Goal: Transaction & Acquisition: Purchase product/service

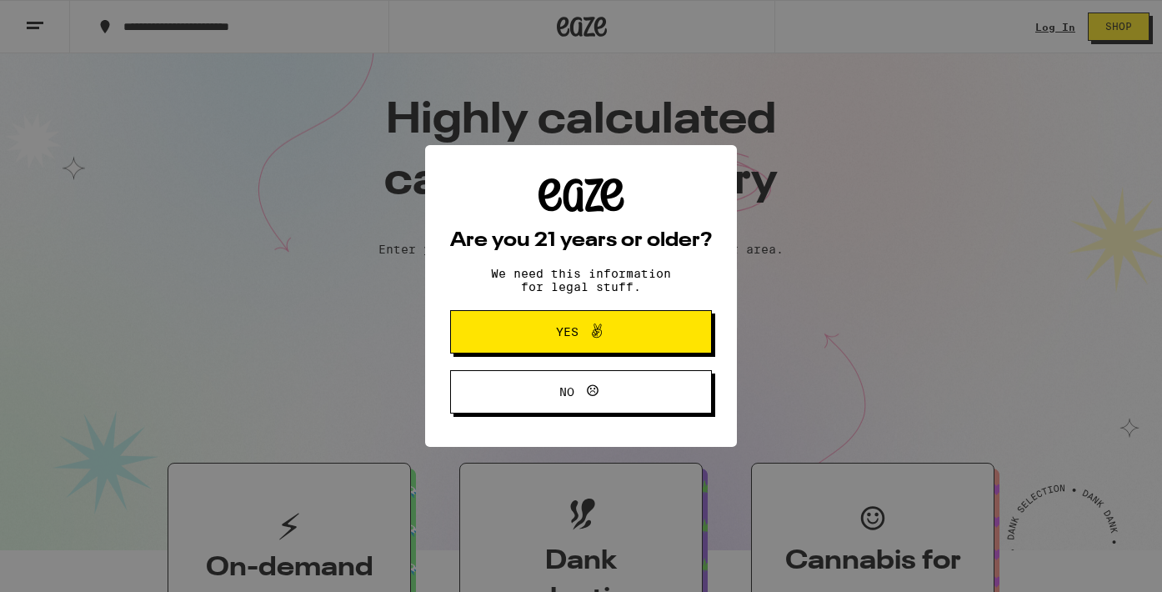
click at [587, 341] on icon at bounding box center [597, 331] width 20 height 20
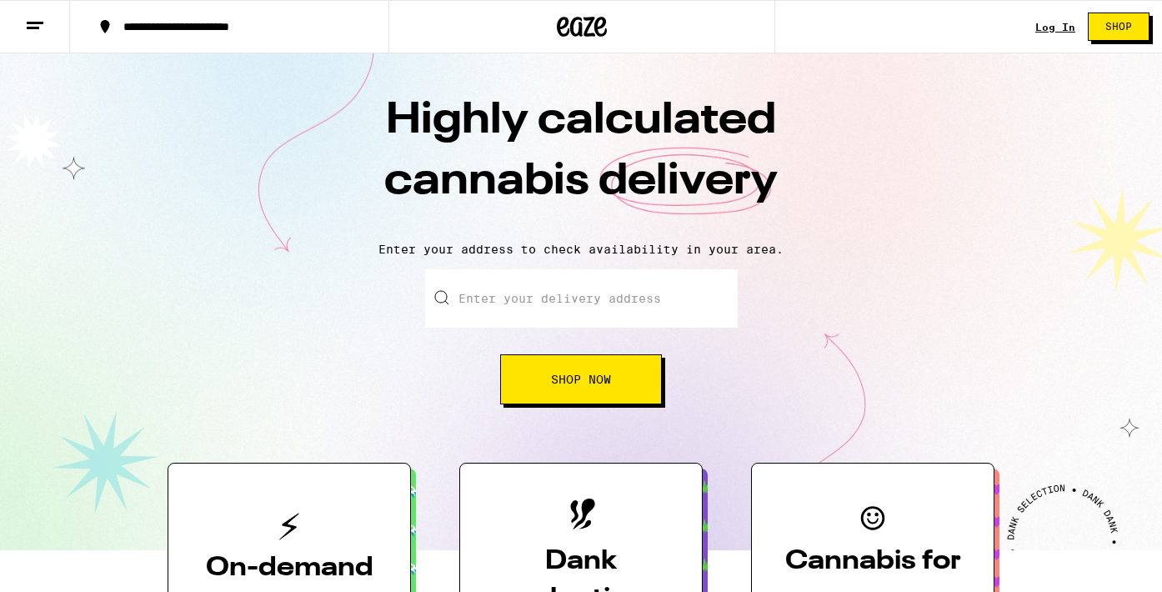
click at [529, 306] on input "Enter your delivery address" at bounding box center [581, 298] width 312 height 58
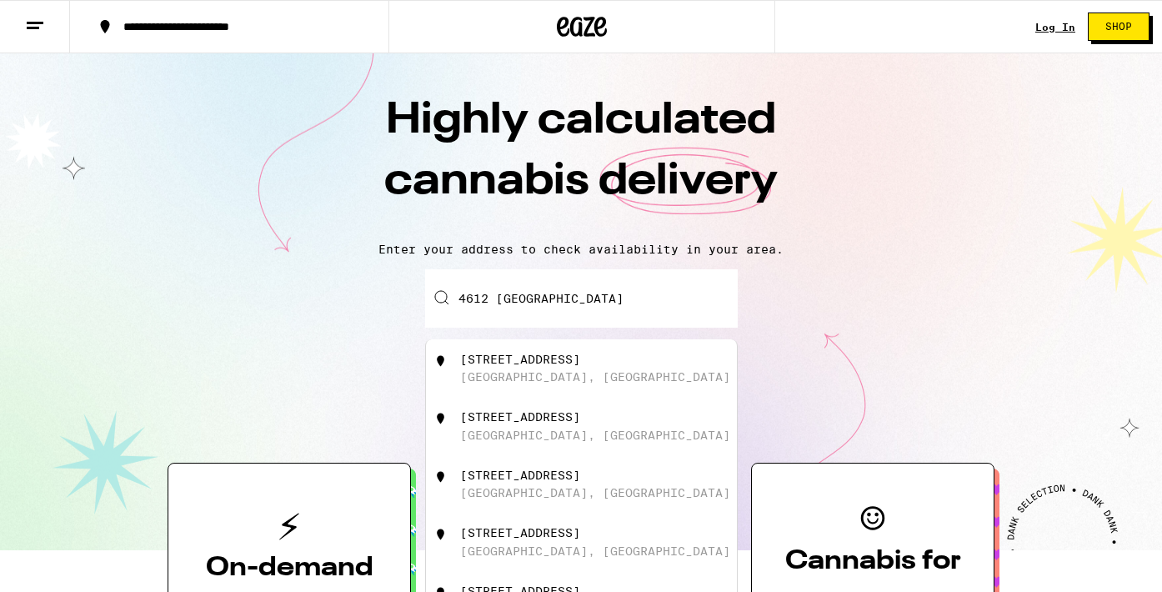
drag, startPoint x: 522, startPoint y: 326, endPoint x: 505, endPoint y: 372, distance: 48.8
click at [505, 372] on div "[GEOGRAPHIC_DATA], [GEOGRAPHIC_DATA]" at bounding box center [595, 376] width 270 height 13
type input "[STREET_ADDRESS]"
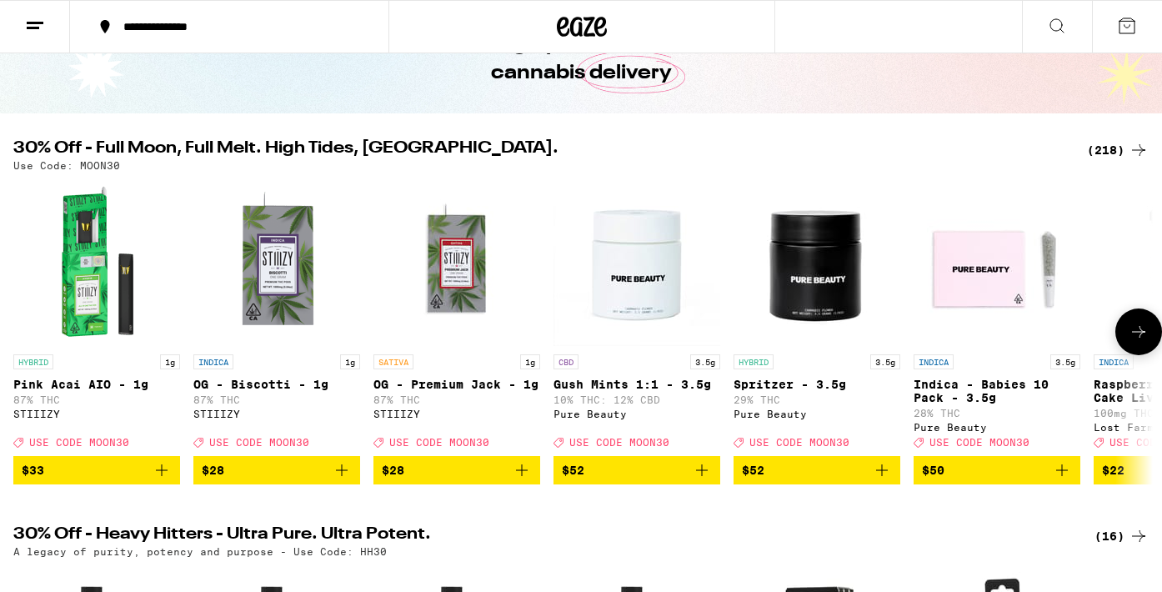
scroll to position [107, 0]
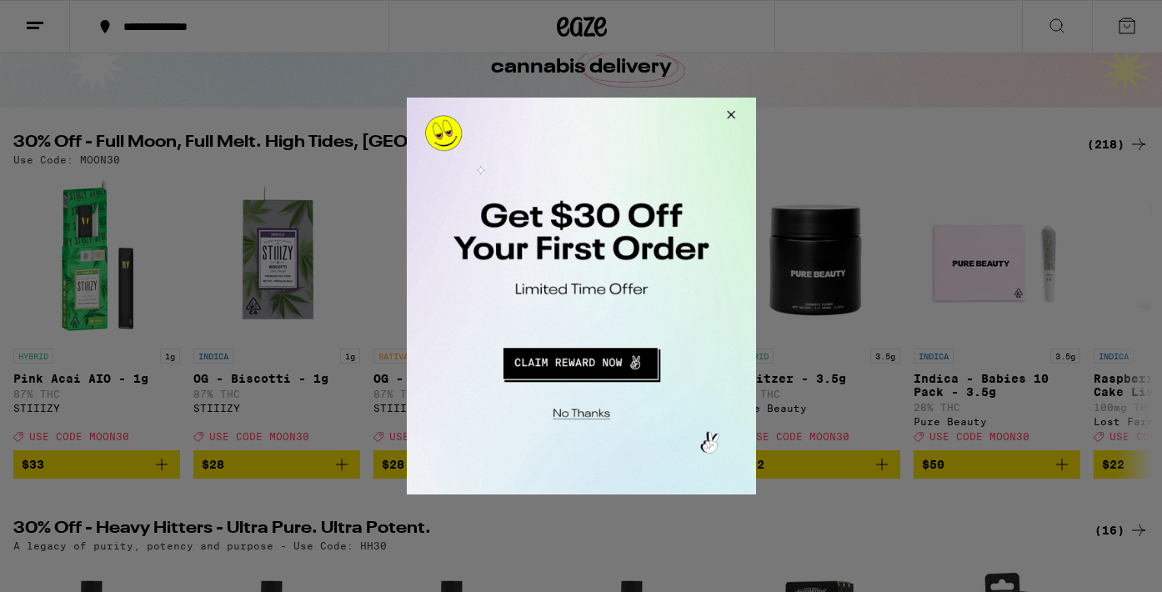
click at [580, 415] on button "Close Modal" at bounding box center [577, 411] width 339 height 26
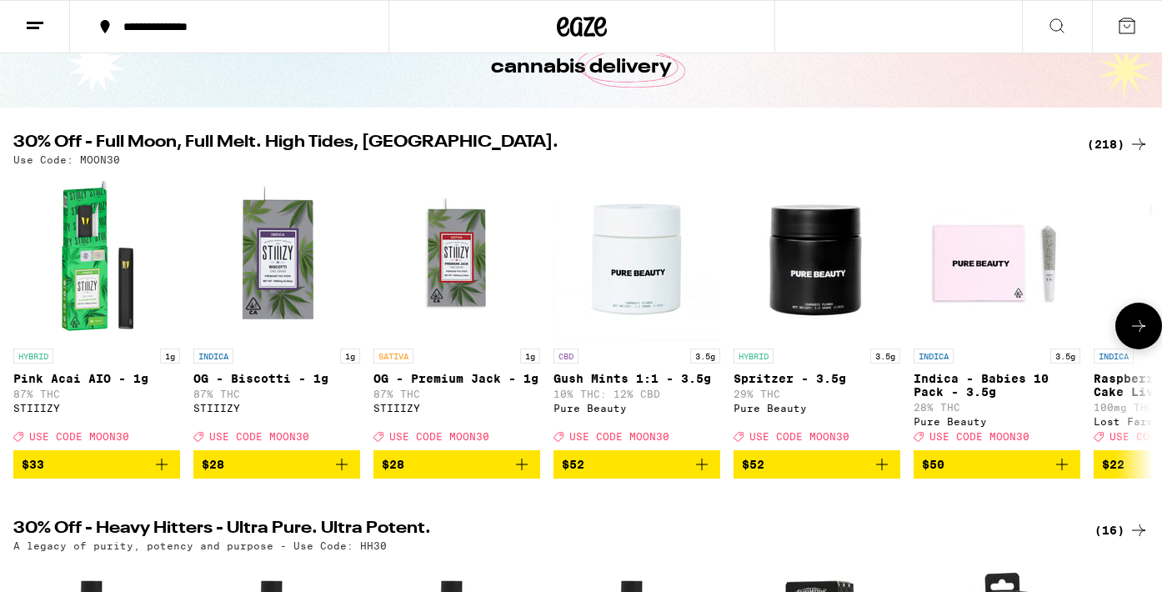
click at [1133, 332] on icon at bounding box center [1138, 326] width 13 height 12
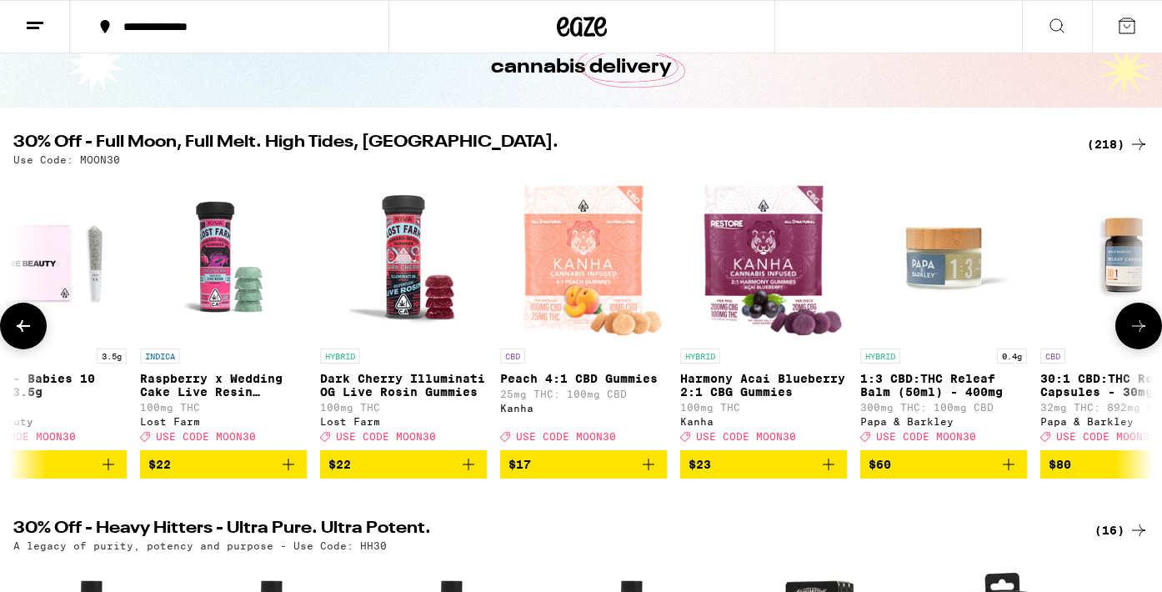
click at [1135, 332] on icon at bounding box center [1138, 326] width 13 height 12
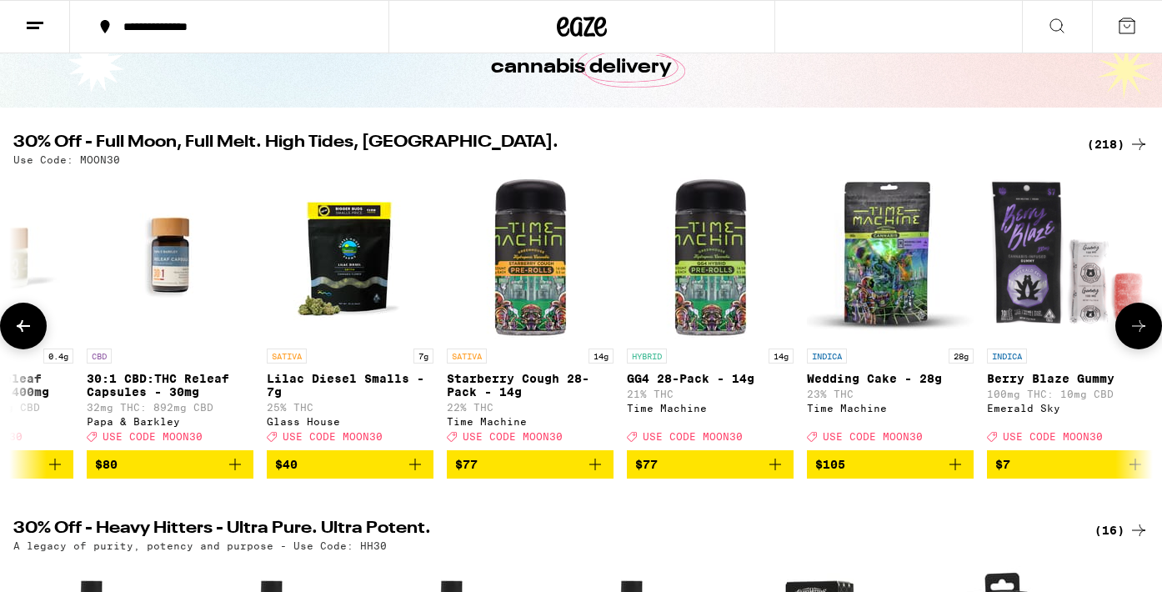
click at [1135, 333] on icon at bounding box center [1138, 326] width 20 height 20
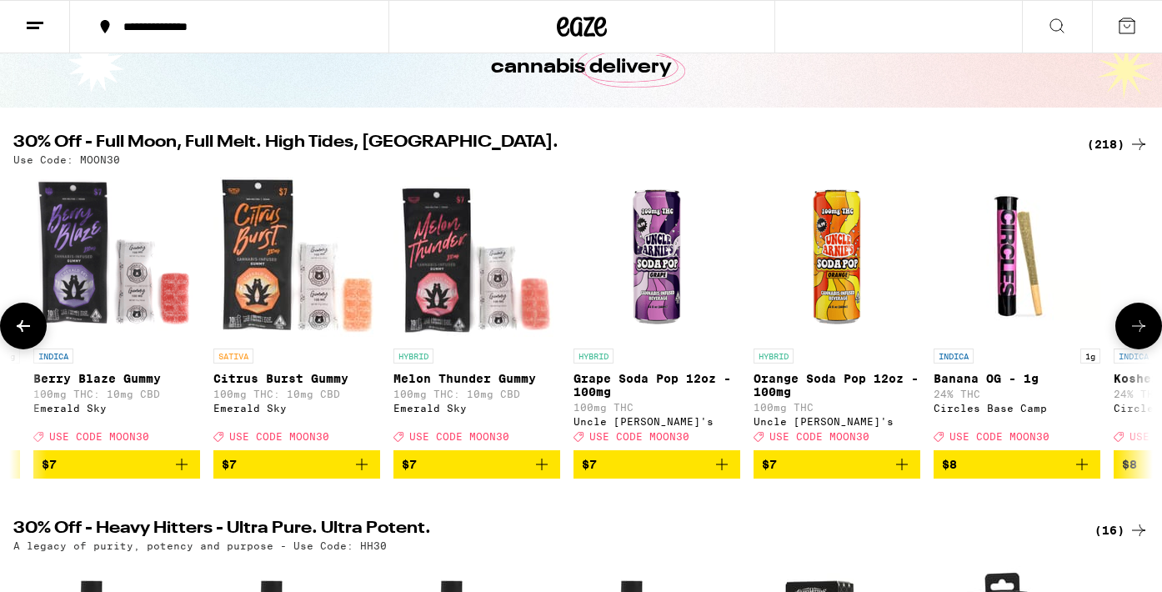
click at [1135, 333] on icon at bounding box center [1138, 326] width 20 height 20
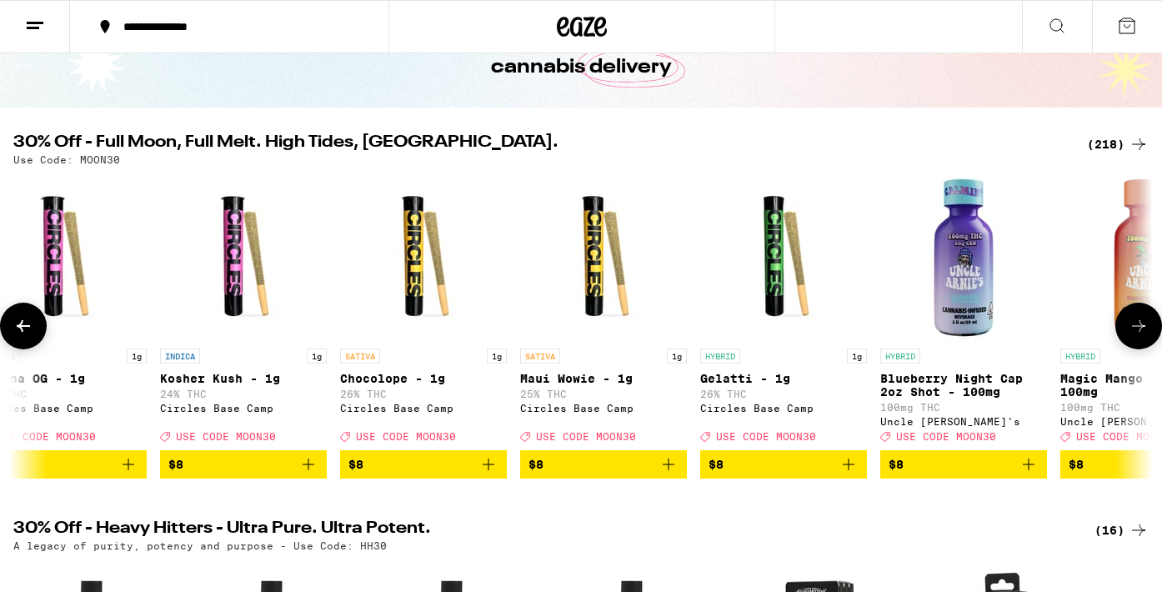
click at [1135, 333] on icon at bounding box center [1138, 326] width 20 height 20
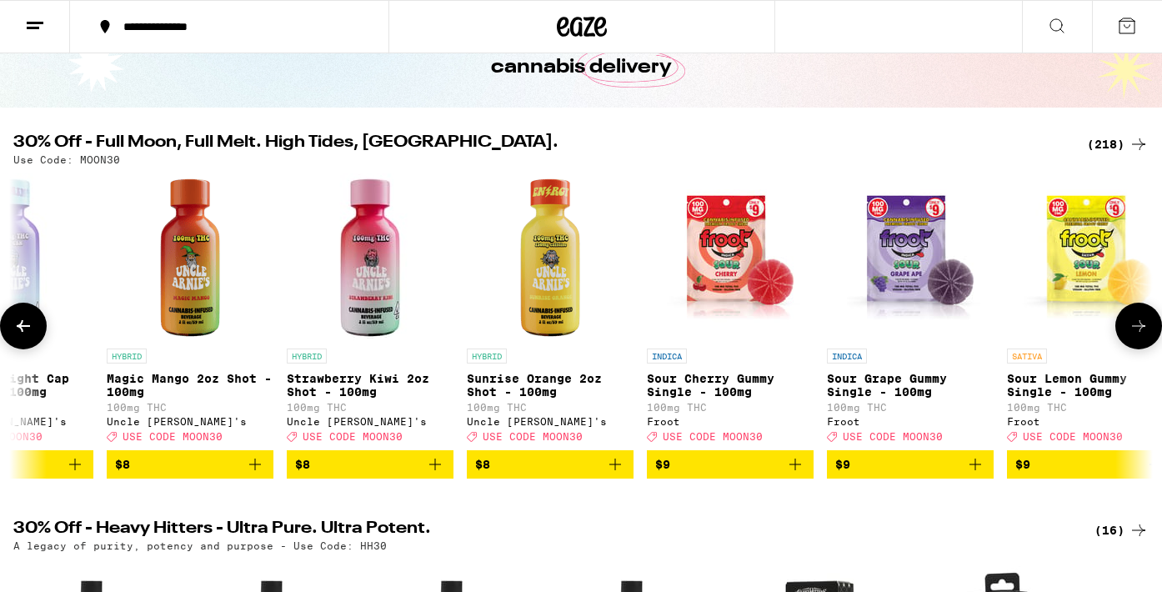
click at [1135, 333] on icon at bounding box center [1138, 326] width 20 height 20
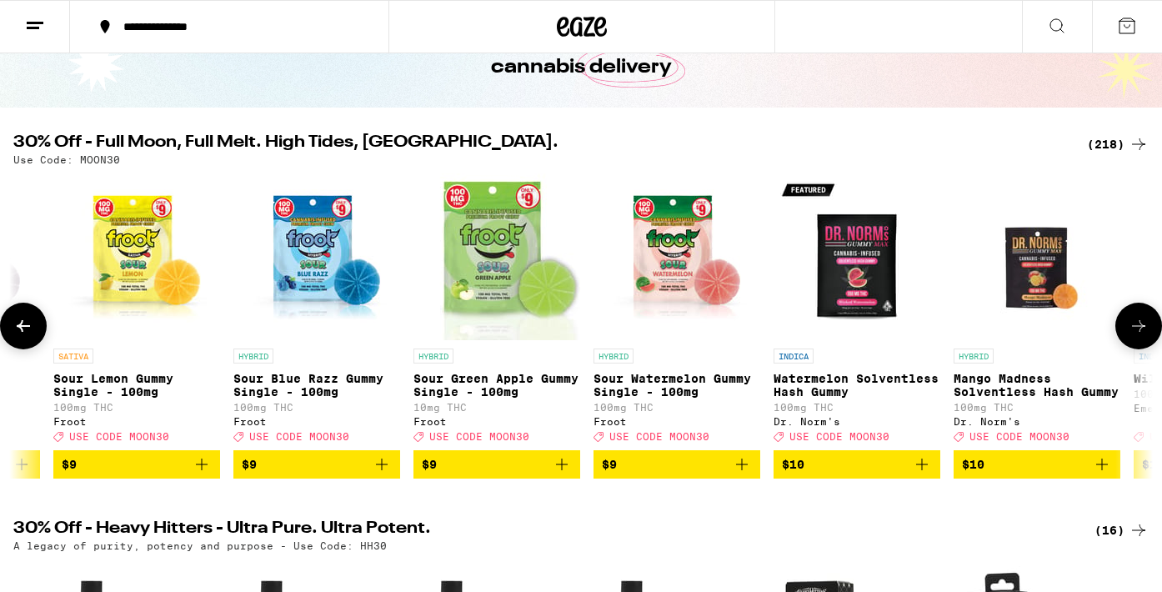
click at [1136, 333] on icon at bounding box center [1138, 326] width 20 height 20
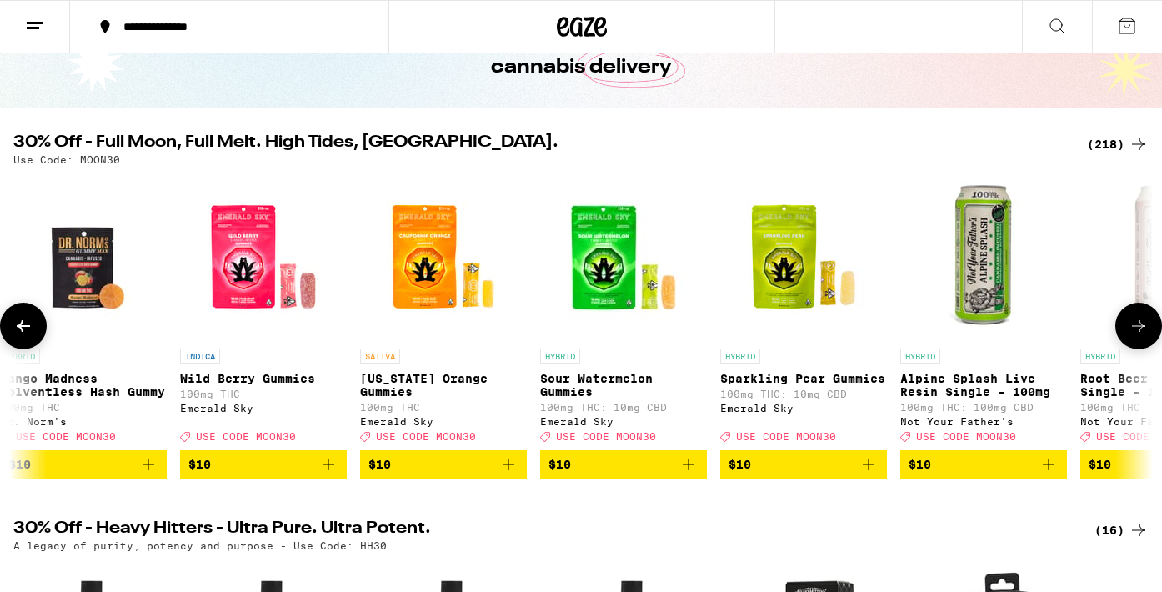
click at [1137, 333] on icon at bounding box center [1138, 326] width 20 height 20
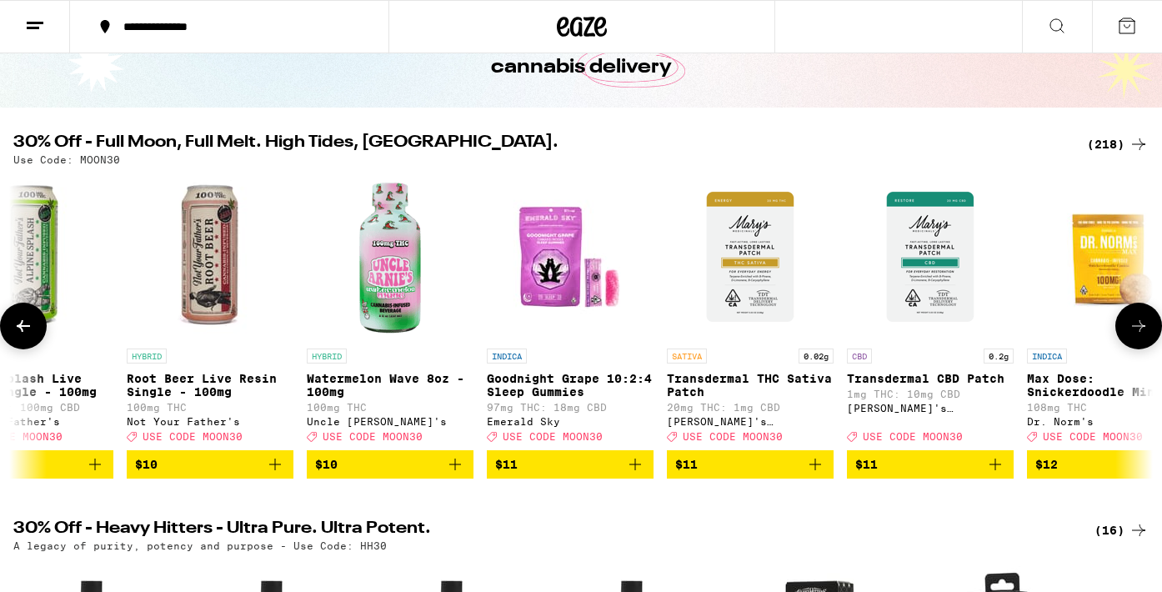
click at [1147, 334] on icon at bounding box center [1138, 326] width 20 height 20
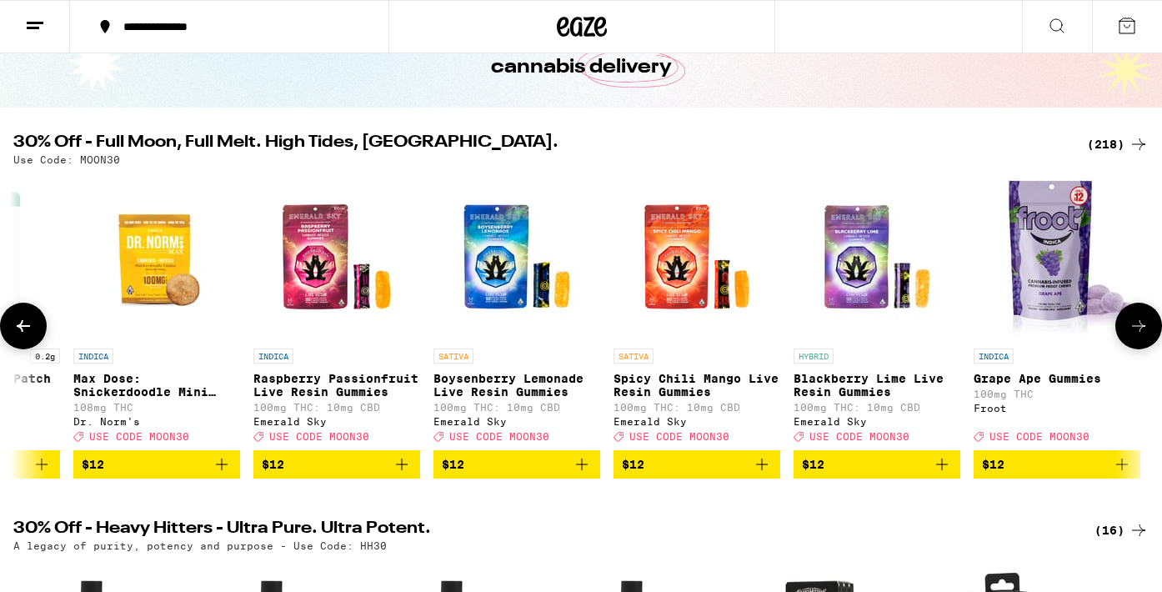
click at [1147, 334] on icon at bounding box center [1138, 326] width 20 height 20
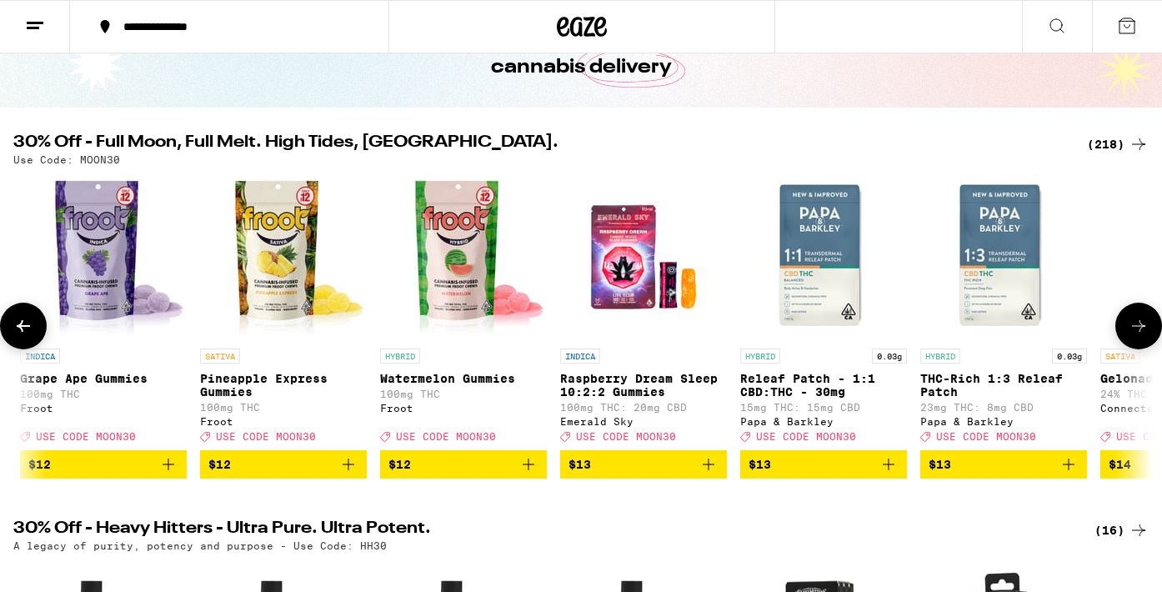
click at [1147, 334] on icon at bounding box center [1138, 326] width 20 height 20
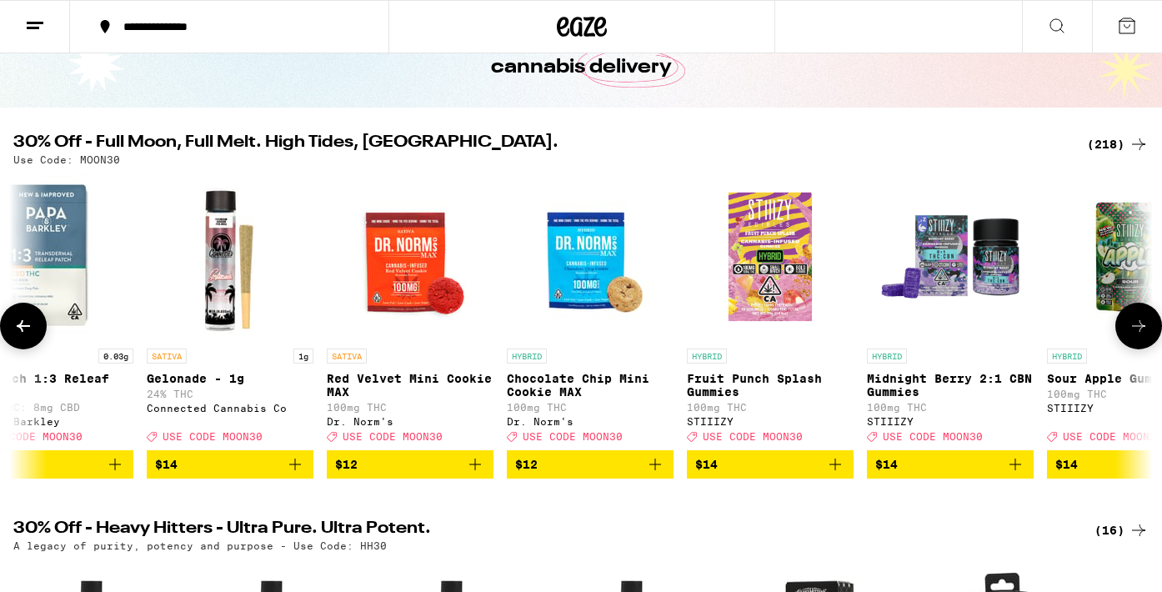
click at [1147, 334] on icon at bounding box center [1138, 326] width 20 height 20
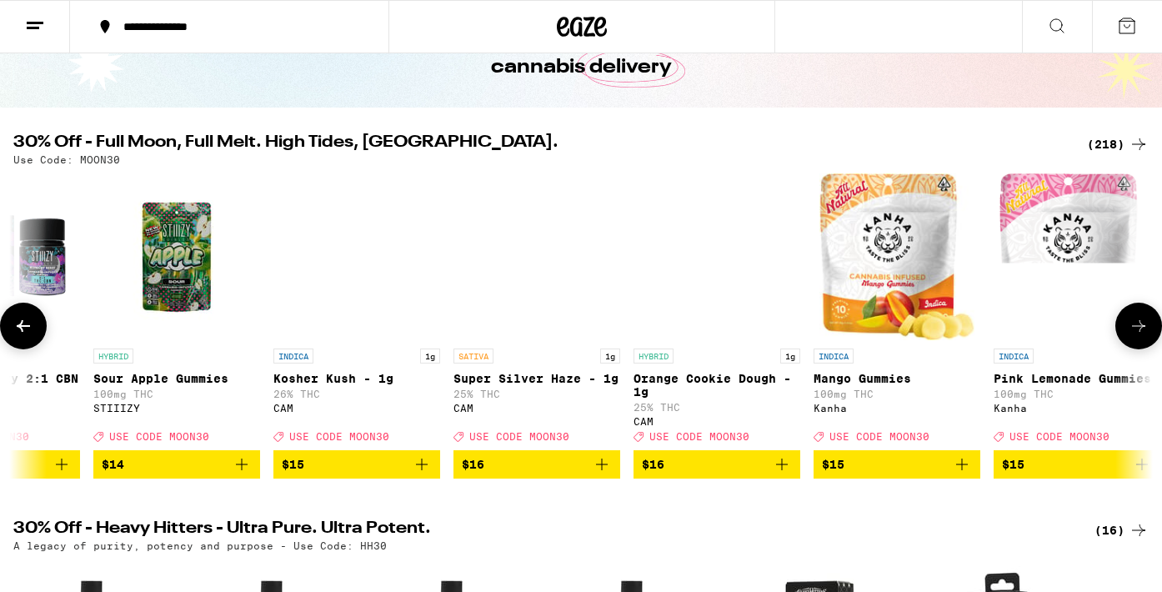
click at [1142, 336] on icon at bounding box center [1138, 326] width 20 height 20
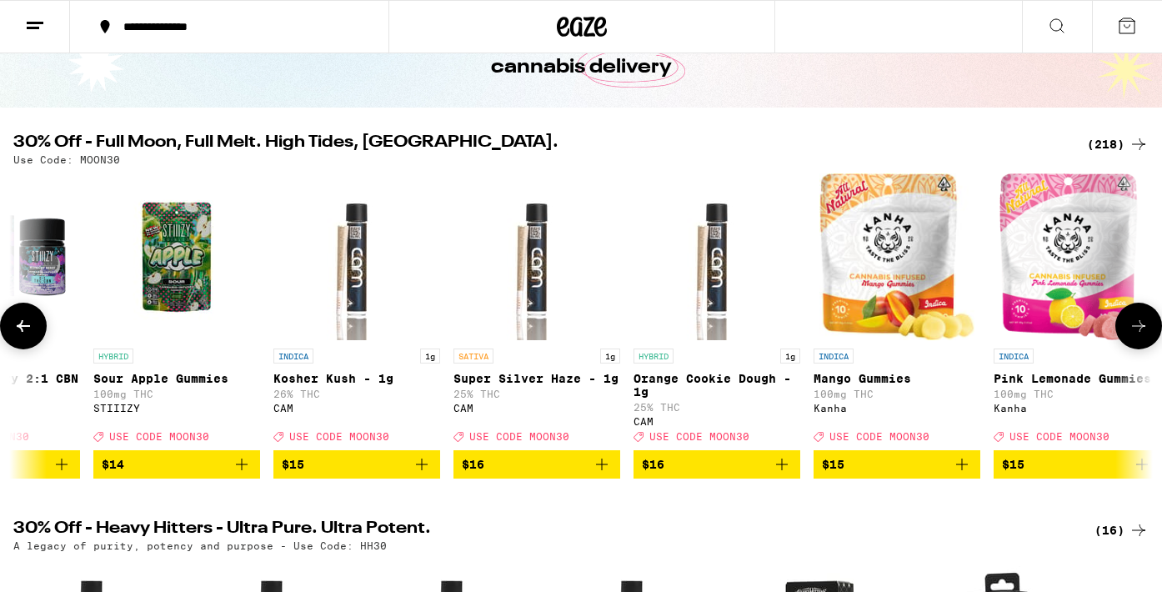
scroll to position [0, 12392]
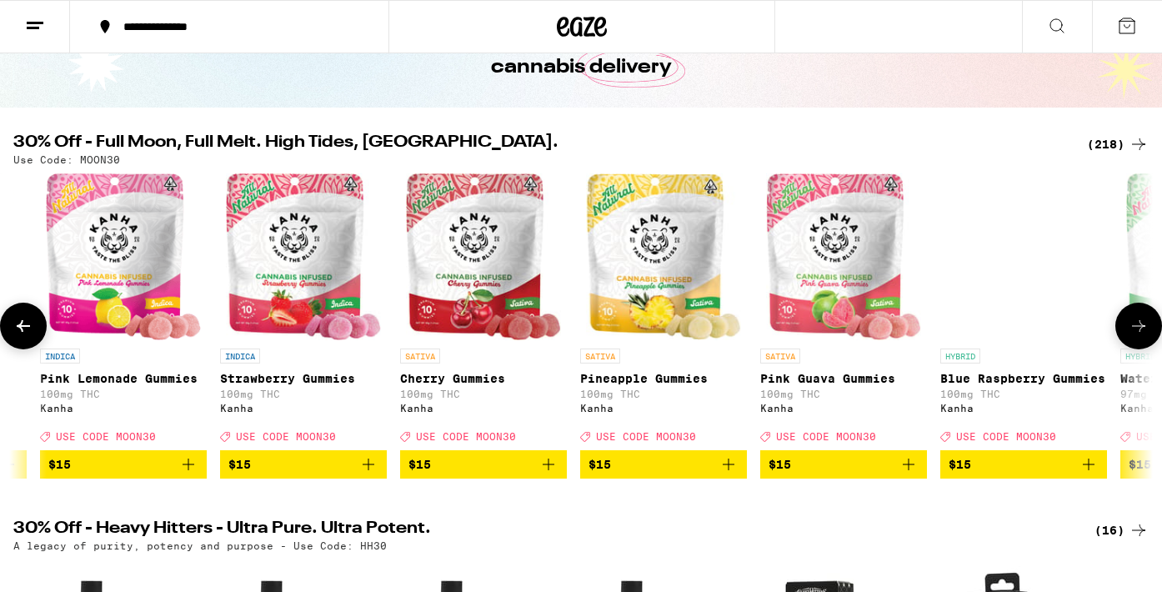
click at [1142, 336] on icon at bounding box center [1138, 326] width 20 height 20
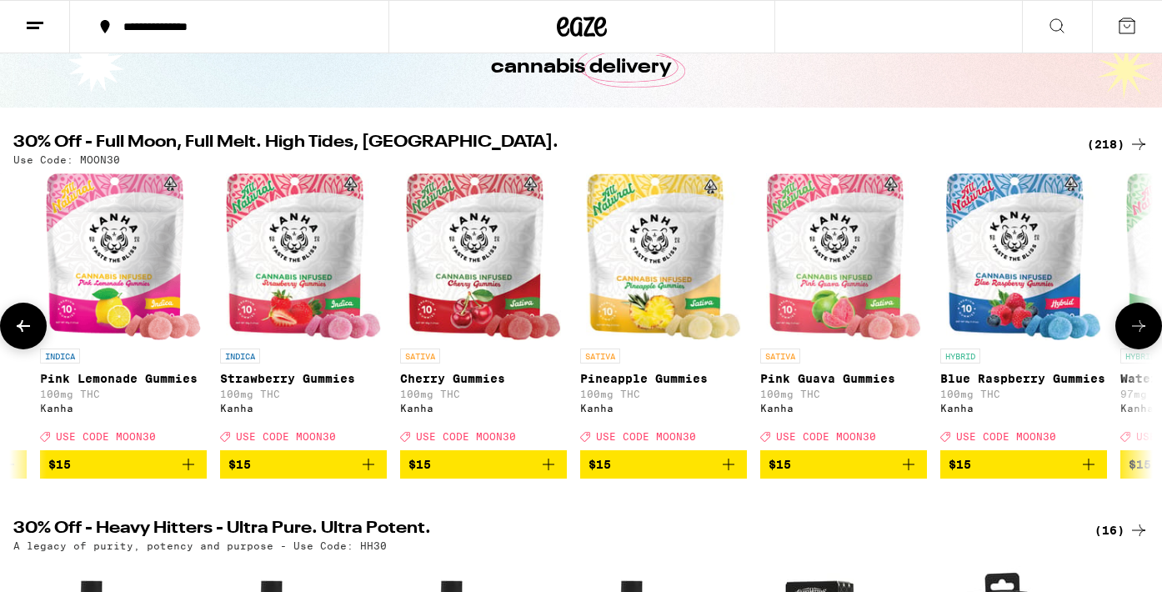
scroll to position [0, 13345]
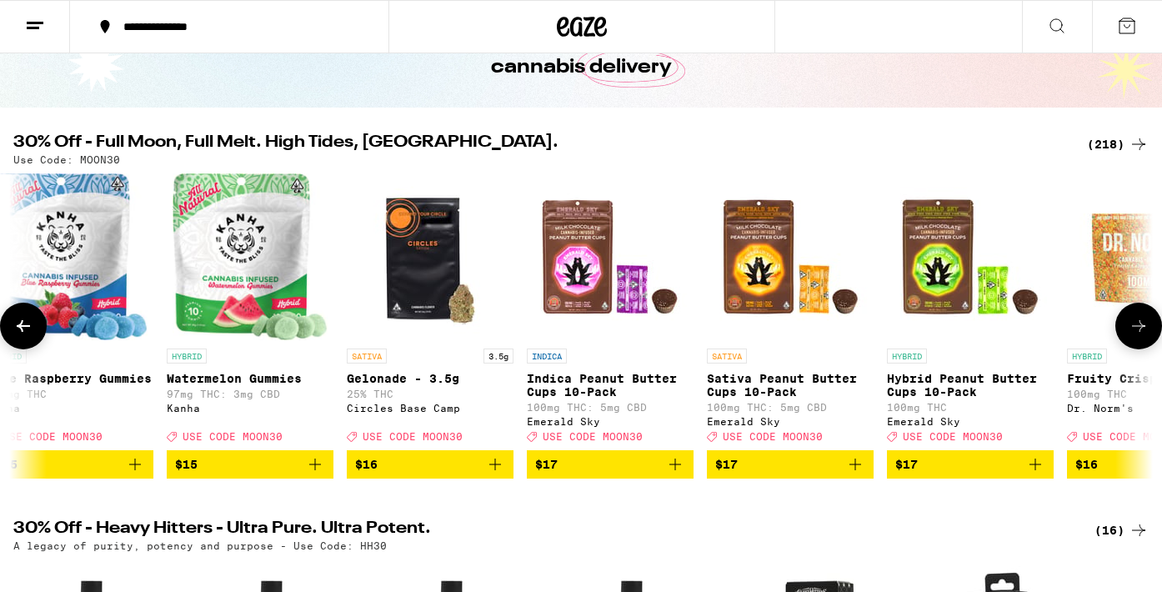
click at [1142, 336] on icon at bounding box center [1138, 326] width 20 height 20
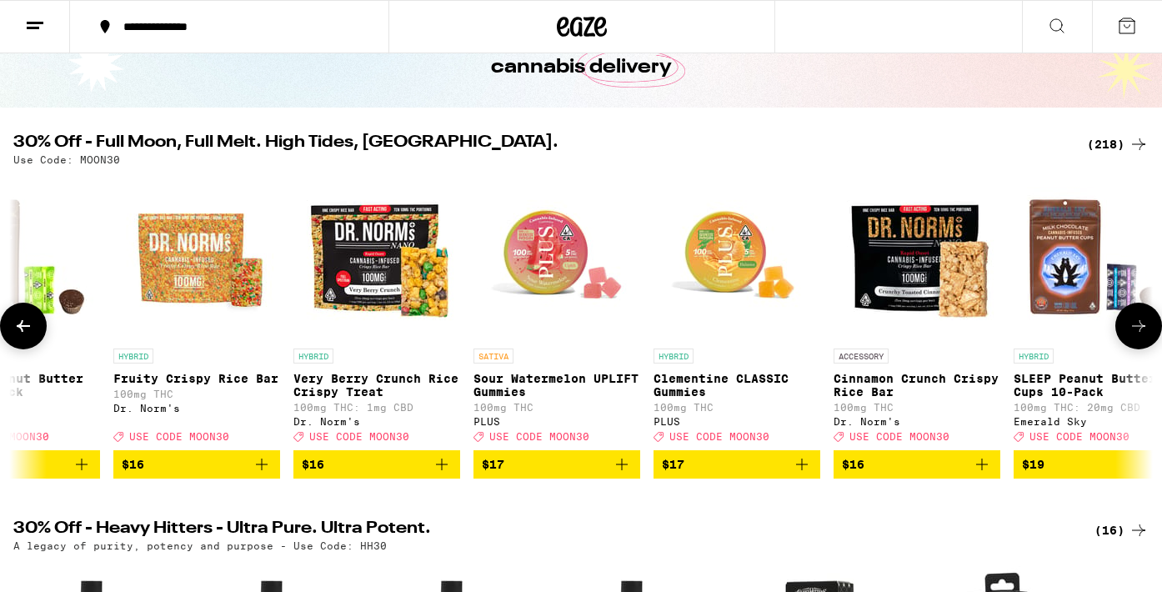
click at [1142, 336] on icon at bounding box center [1138, 326] width 20 height 20
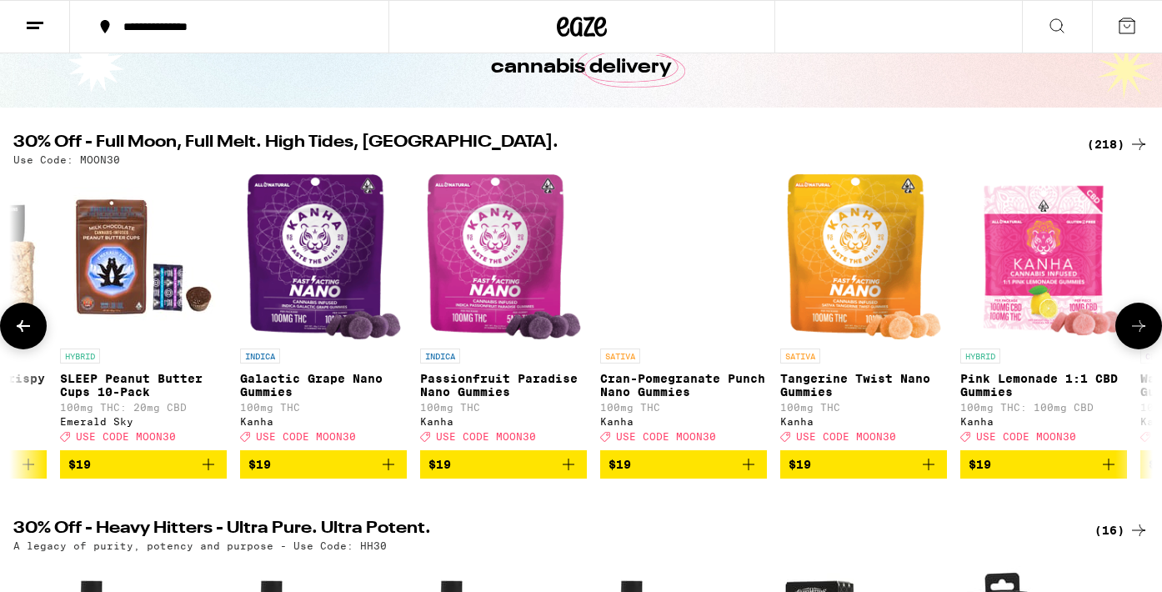
click at [1142, 336] on icon at bounding box center [1138, 326] width 20 height 20
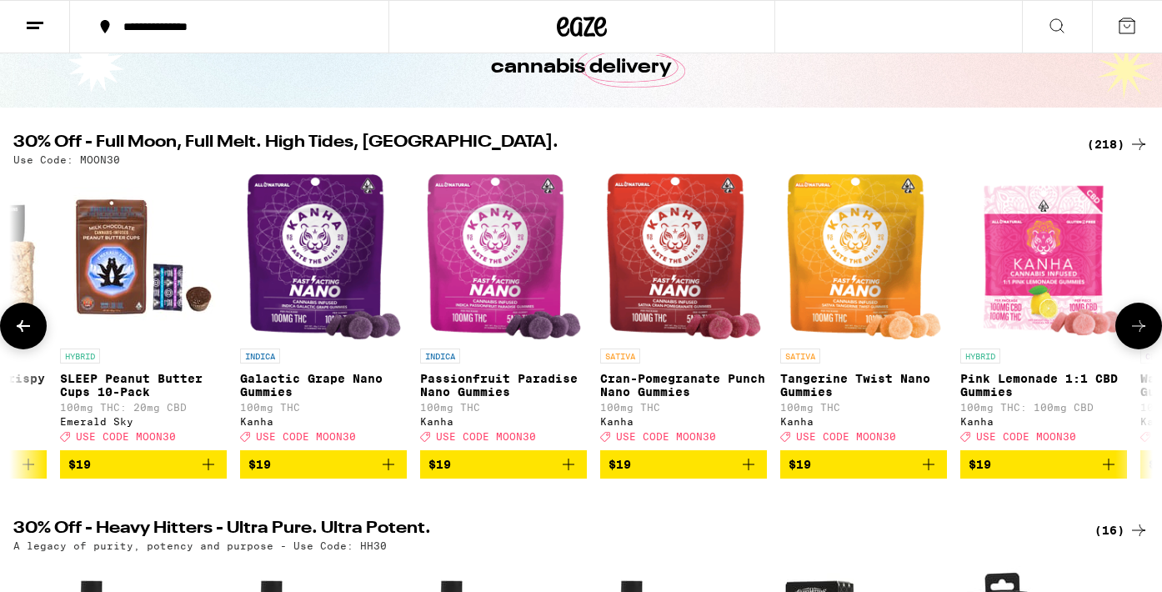
scroll to position [0, 16205]
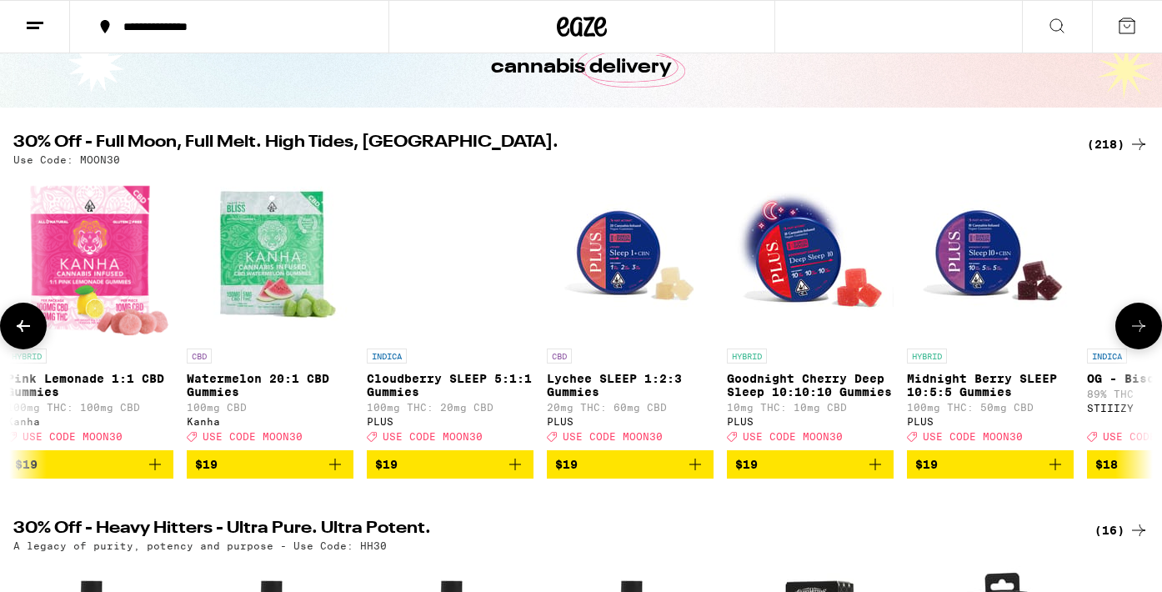
click at [1142, 336] on icon at bounding box center [1138, 326] width 20 height 20
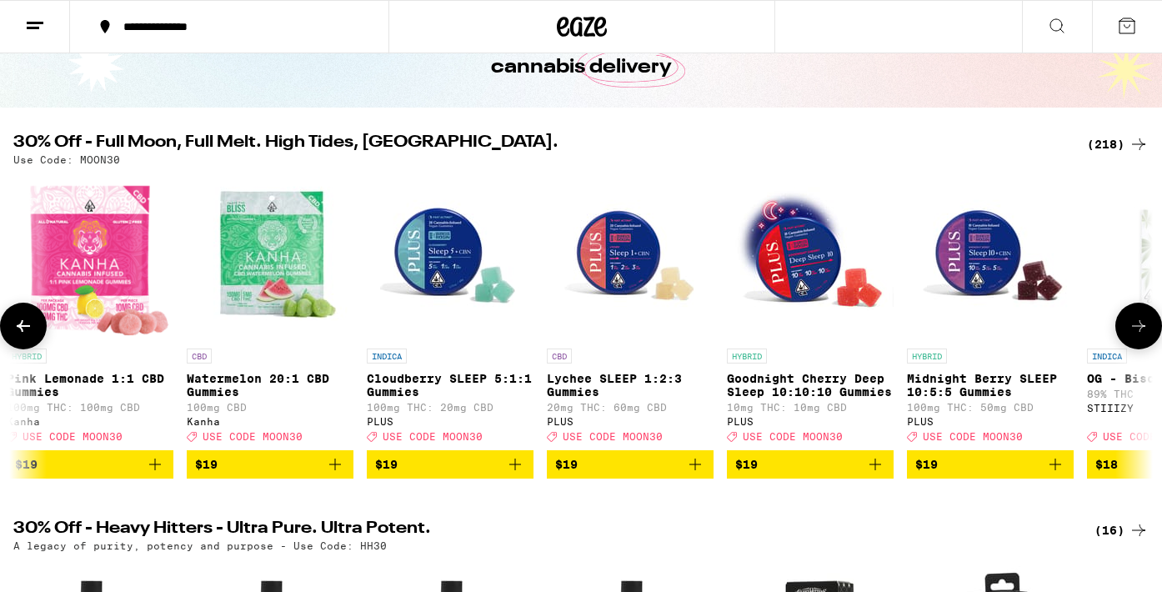
scroll to position [0, 17158]
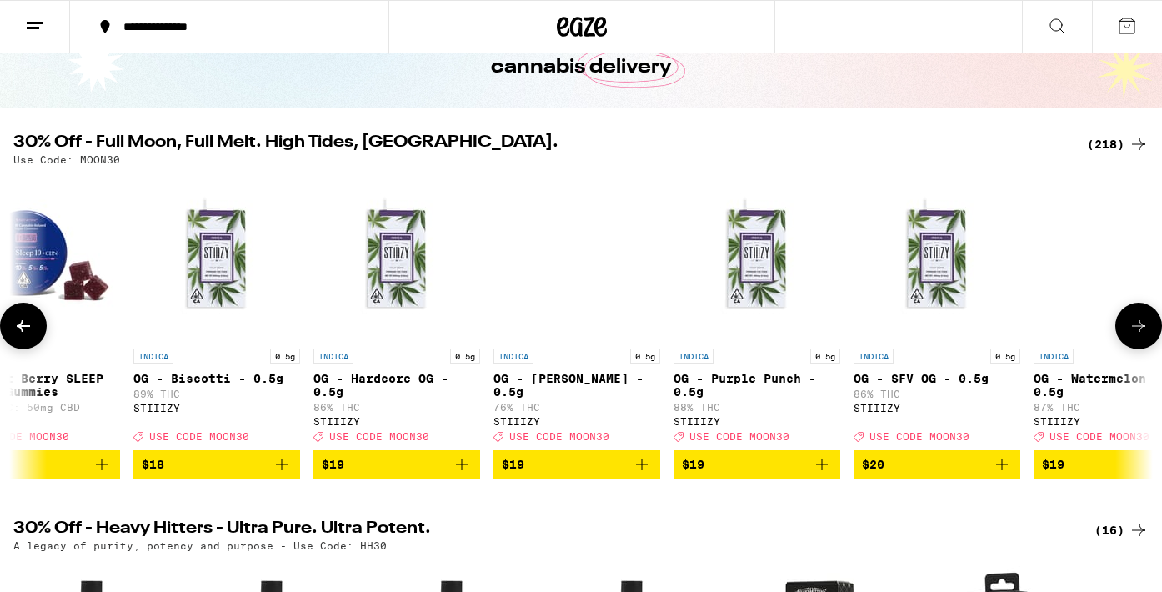
click at [1142, 336] on icon at bounding box center [1138, 326] width 20 height 20
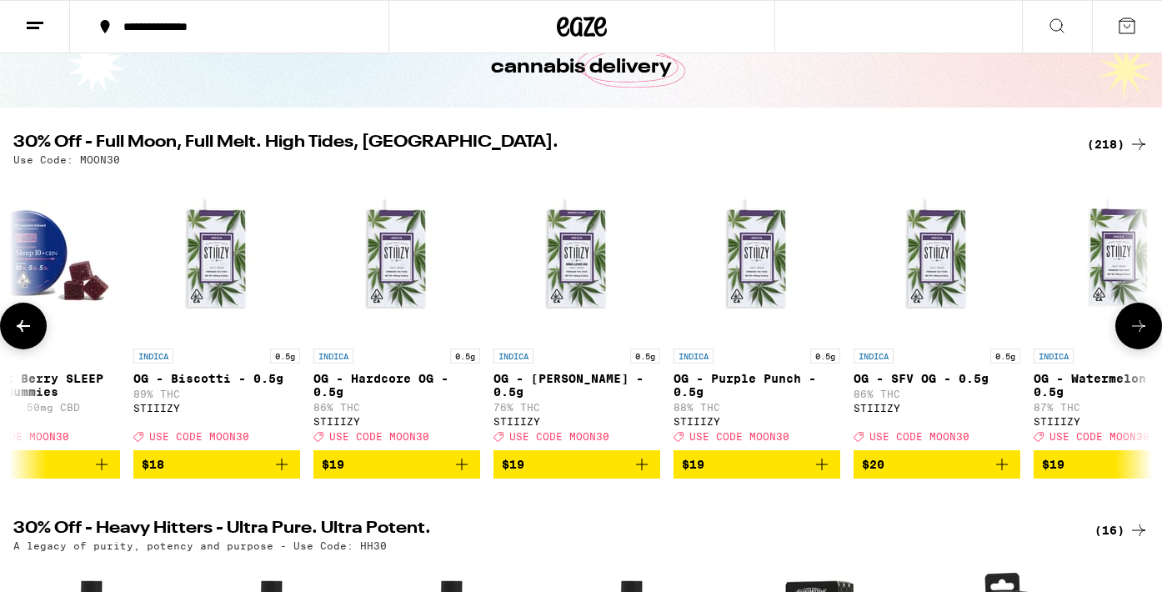
scroll to position [0, 18112]
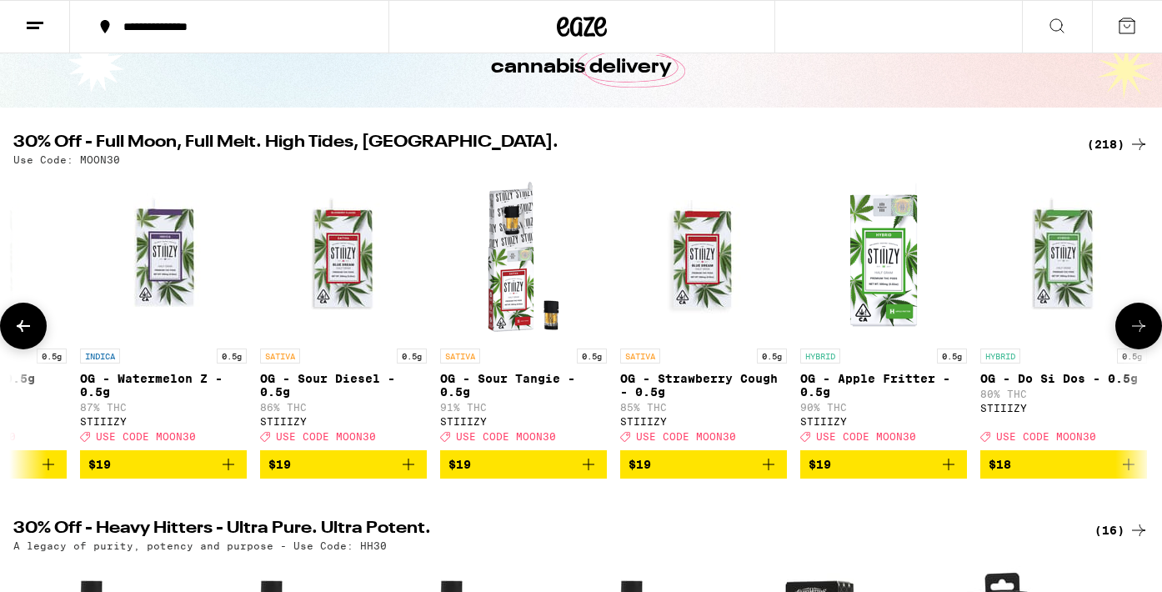
click at [1142, 336] on icon at bounding box center [1138, 326] width 20 height 20
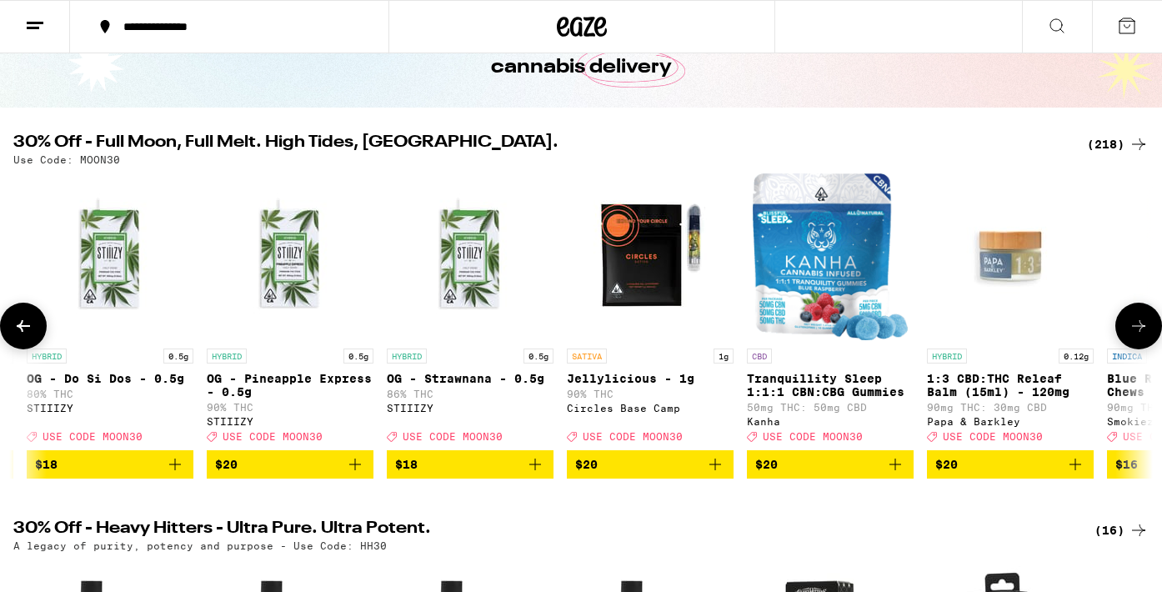
click at [1142, 336] on icon at bounding box center [1138, 326] width 20 height 20
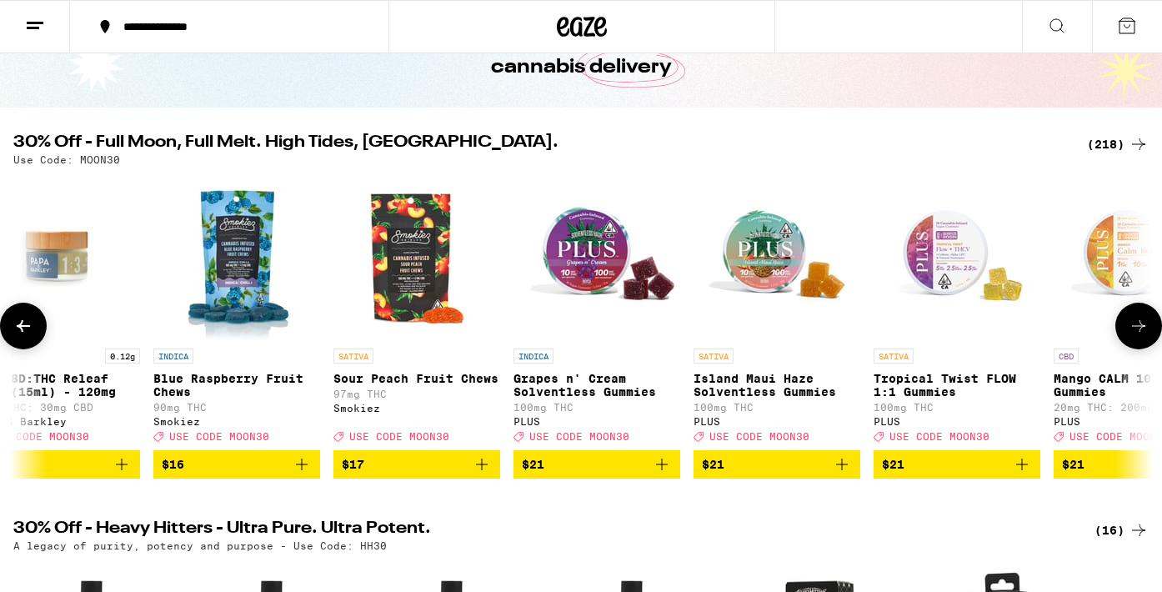
click at [1142, 336] on icon at bounding box center [1138, 326] width 20 height 20
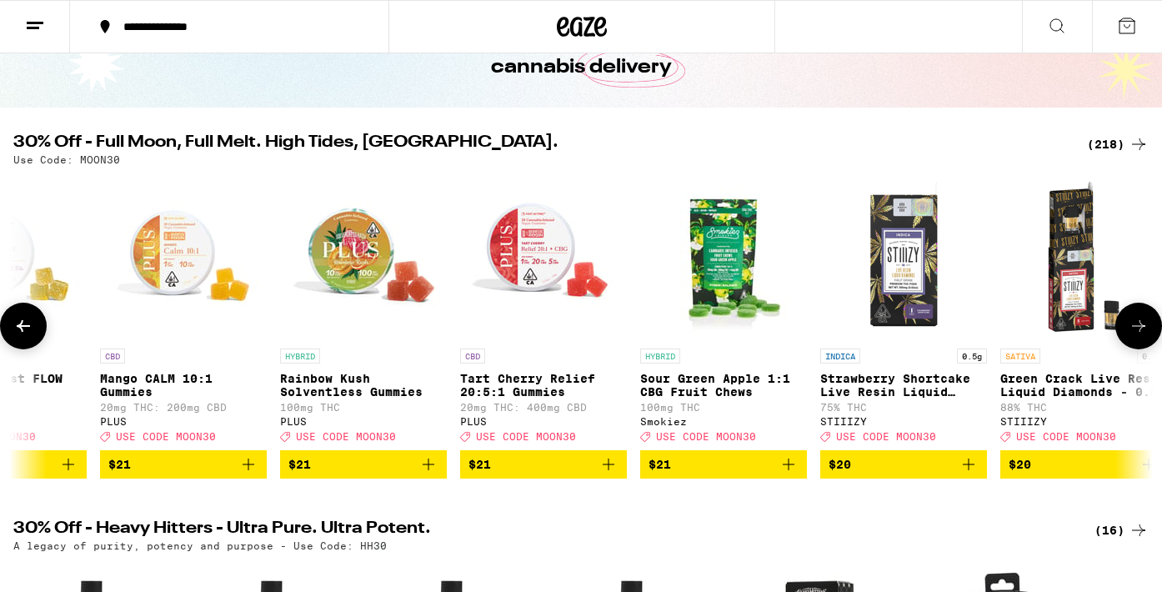
click at [1142, 336] on icon at bounding box center [1138, 326] width 20 height 20
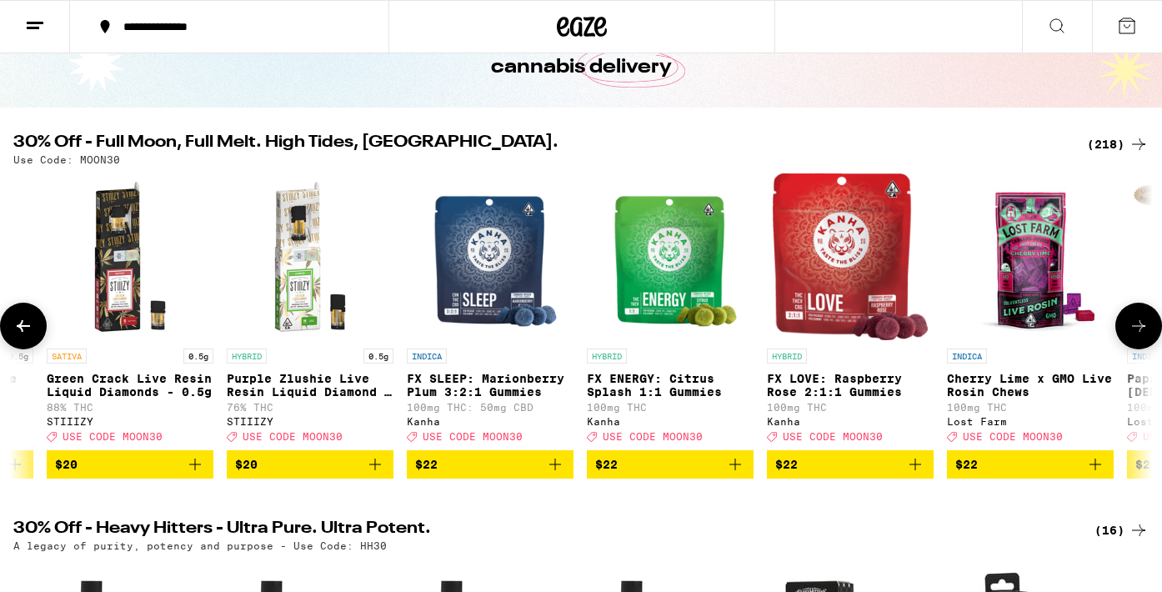
click at [1142, 336] on icon at bounding box center [1138, 326] width 20 height 20
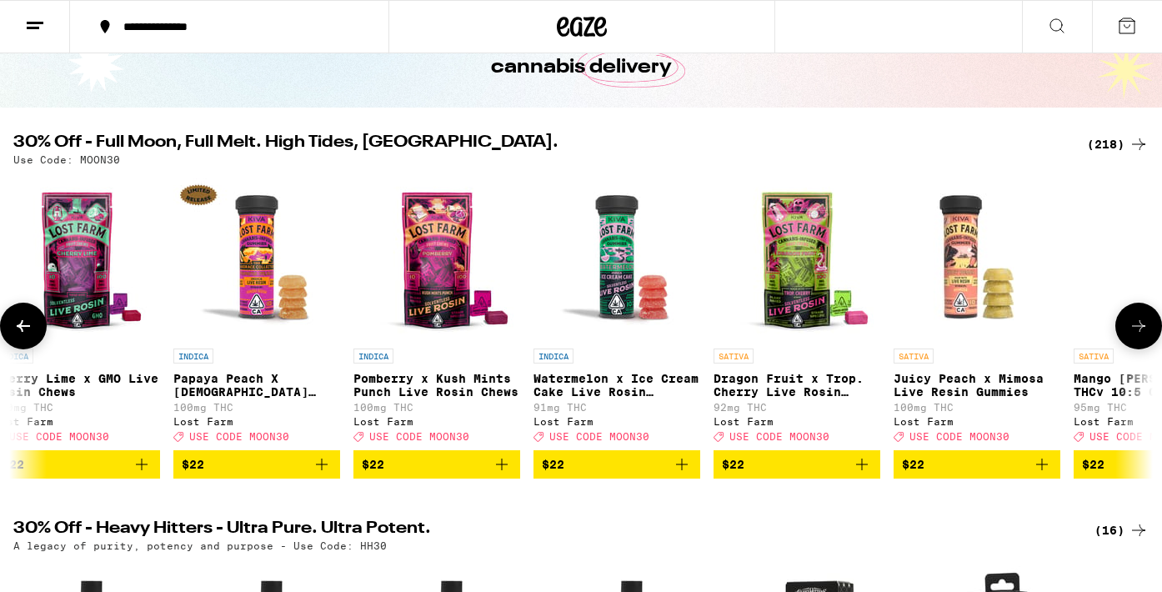
click at [1142, 336] on icon at bounding box center [1138, 326] width 20 height 20
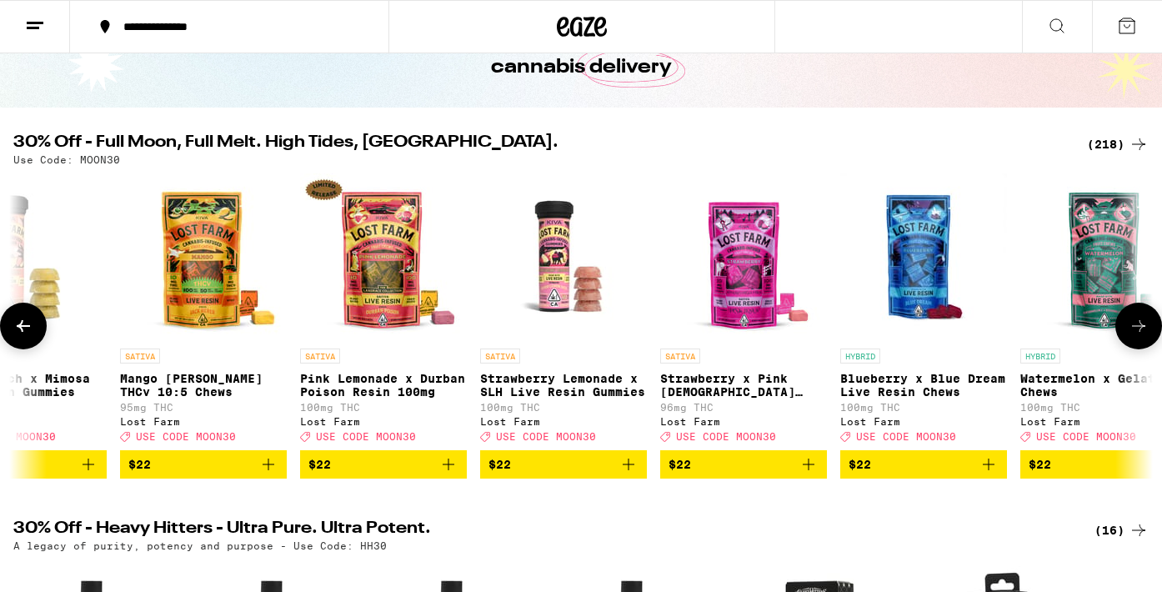
click at [1142, 336] on icon at bounding box center [1138, 326] width 20 height 20
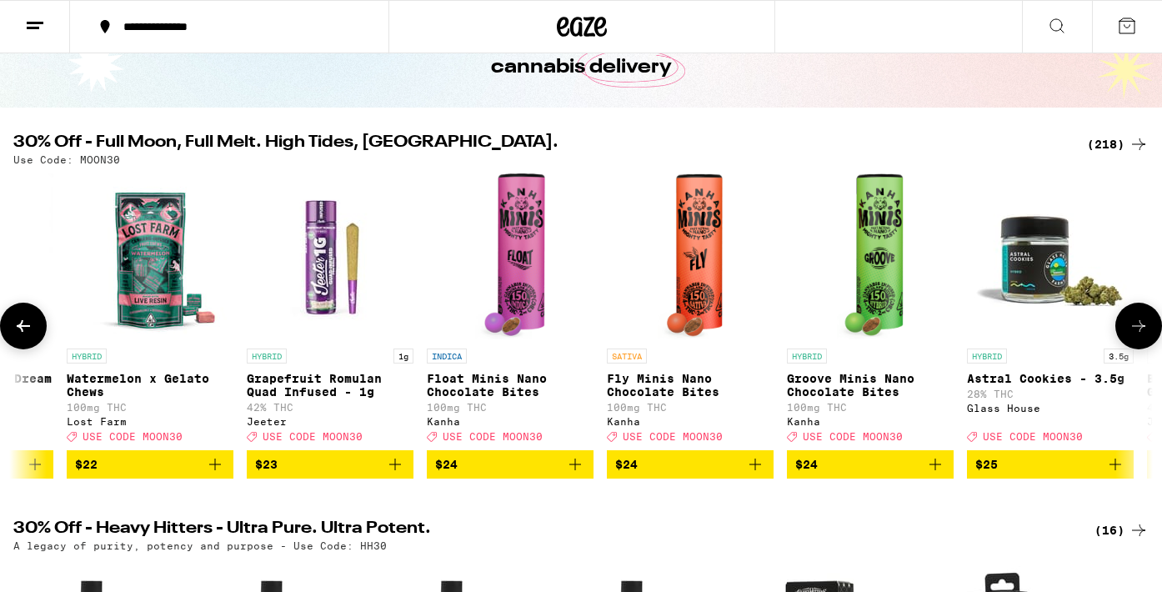
click at [1142, 336] on icon at bounding box center [1138, 326] width 20 height 20
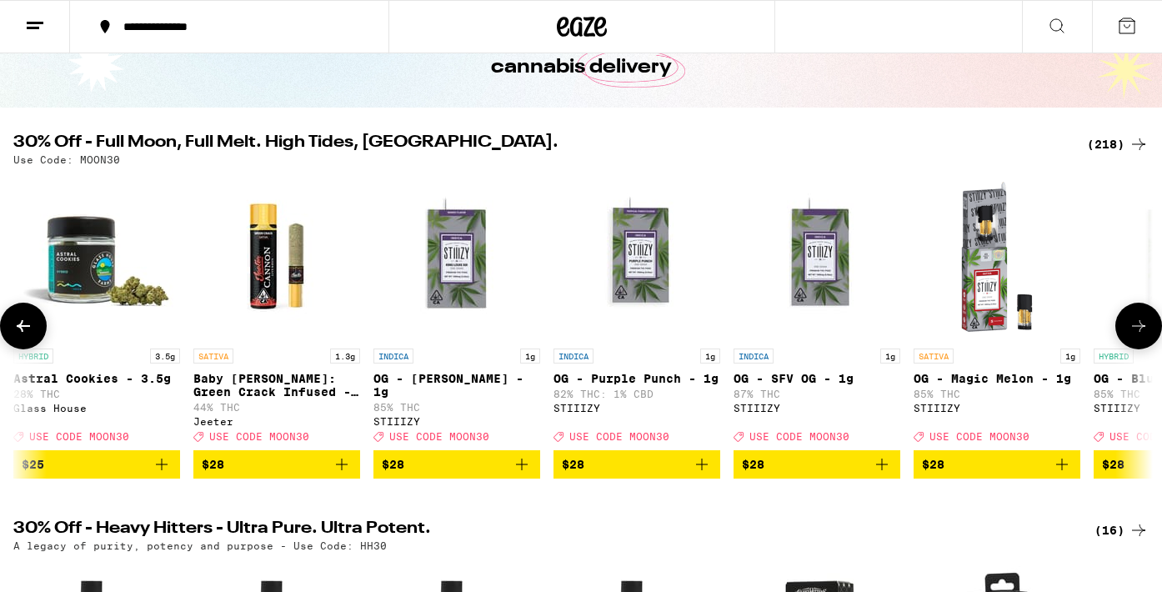
click at [1142, 336] on icon at bounding box center [1138, 326] width 20 height 20
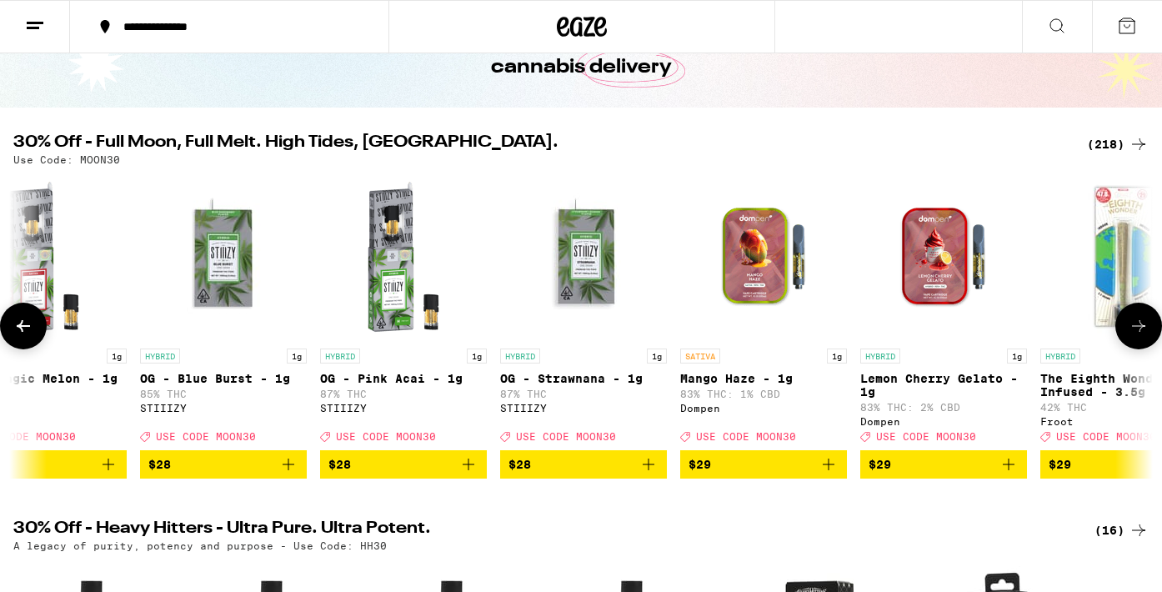
click at [1142, 336] on icon at bounding box center [1138, 326] width 20 height 20
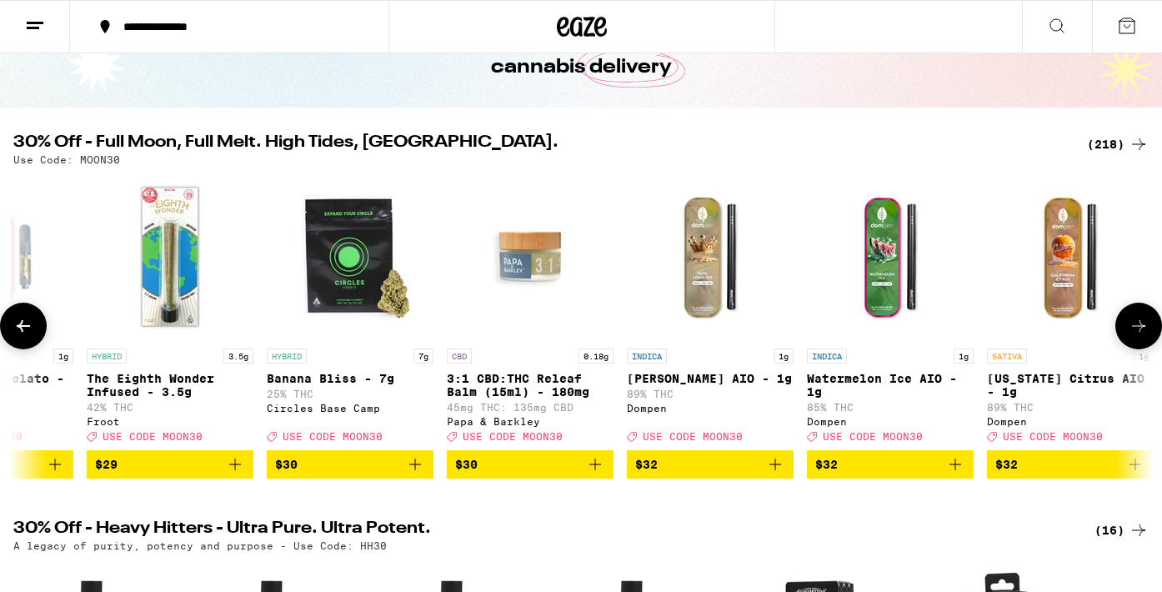
click at [1142, 336] on icon at bounding box center [1138, 326] width 20 height 20
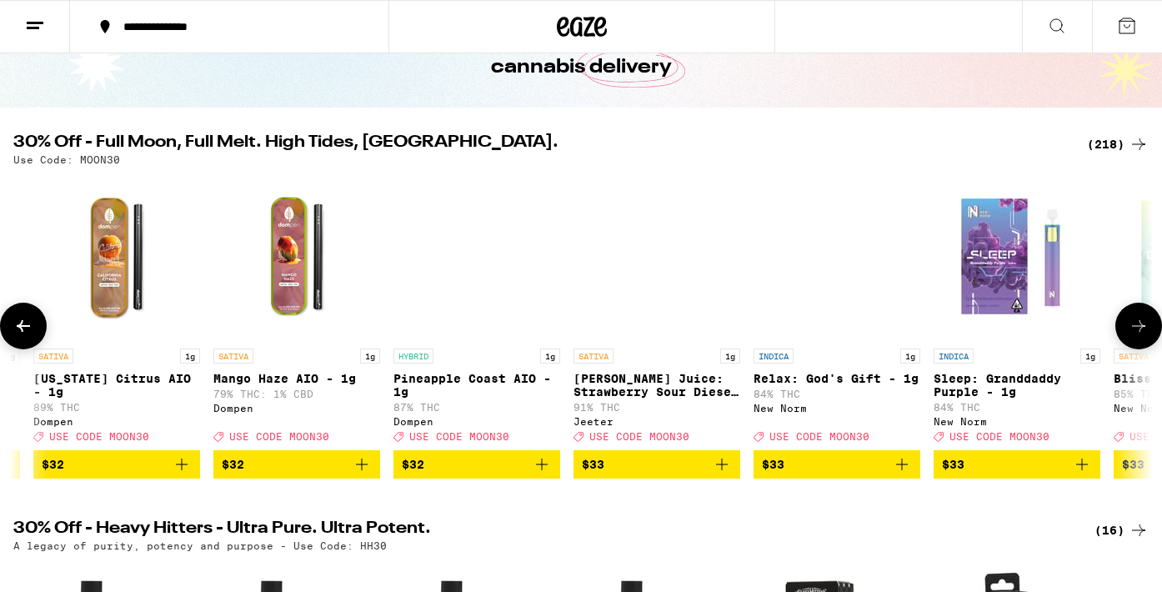
click at [1142, 336] on icon at bounding box center [1138, 326] width 20 height 20
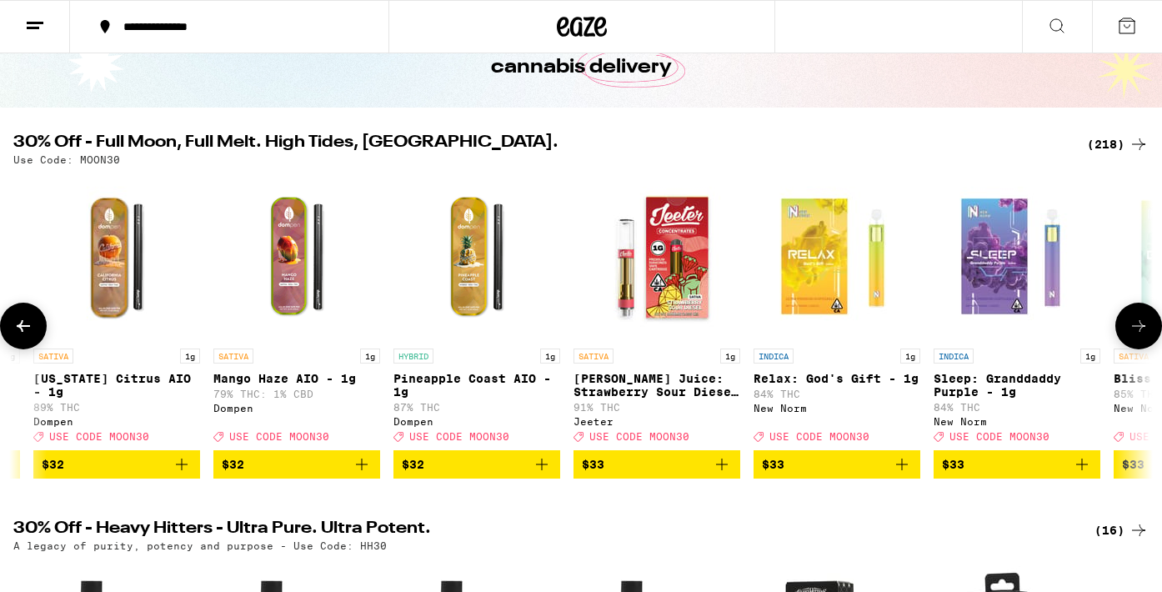
scroll to position [0, 29550]
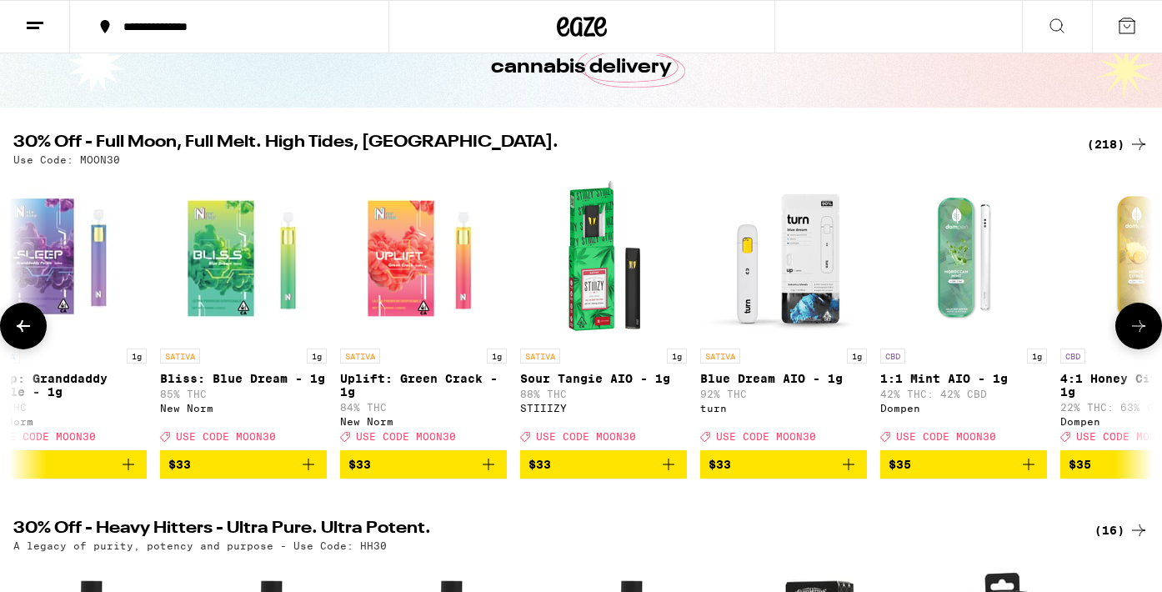
click at [1142, 336] on icon at bounding box center [1138, 326] width 20 height 20
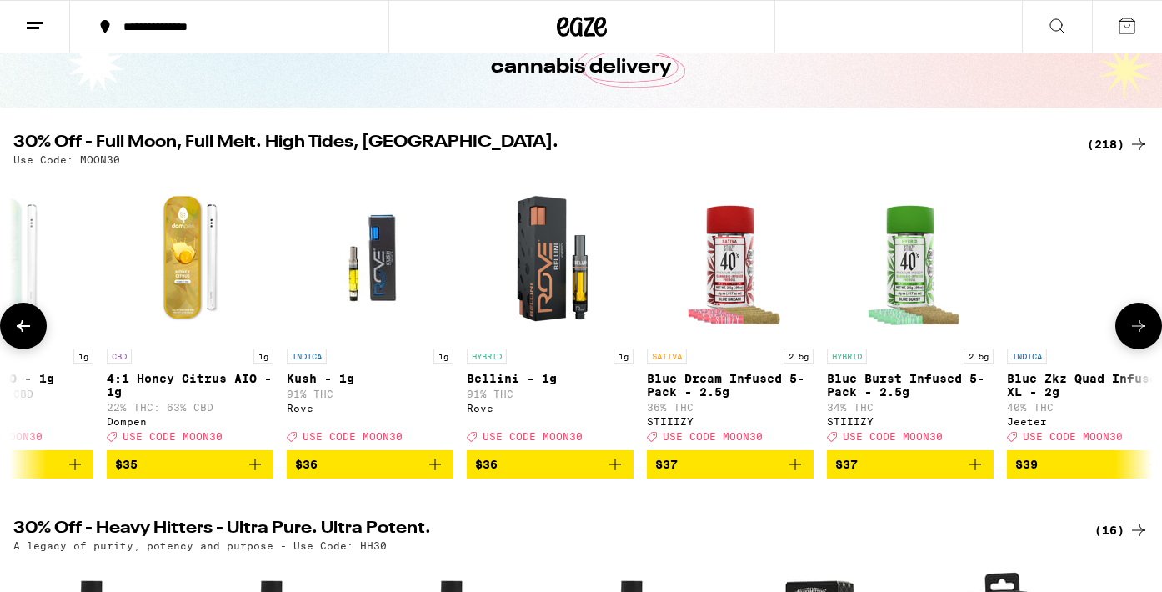
click at [1142, 336] on icon at bounding box center [1138, 326] width 20 height 20
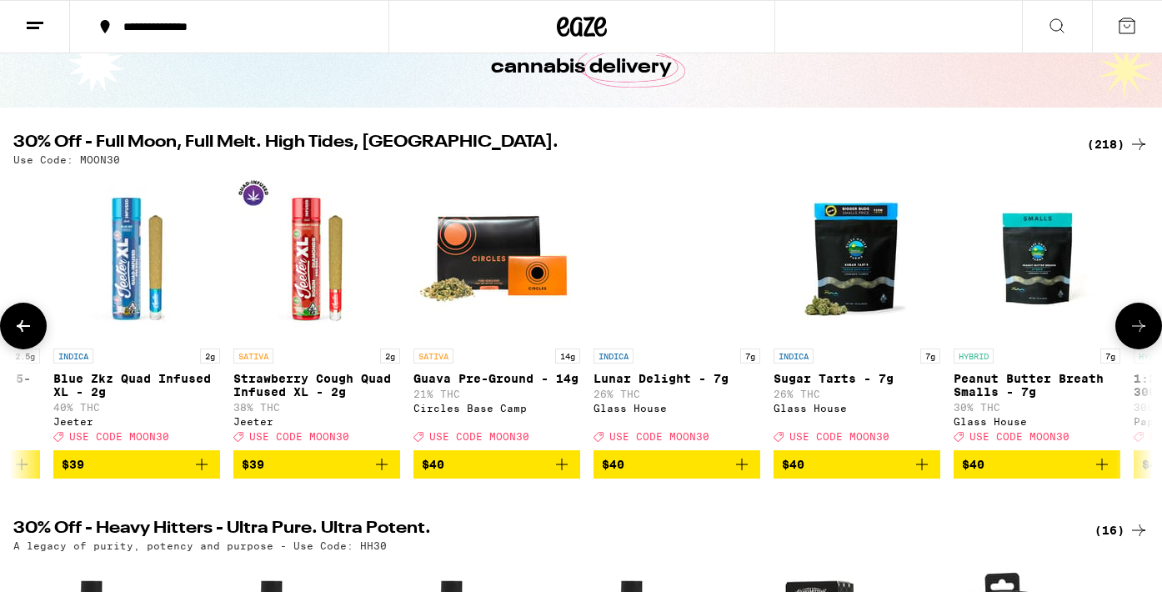
click at [1147, 328] on icon at bounding box center [1138, 326] width 20 height 20
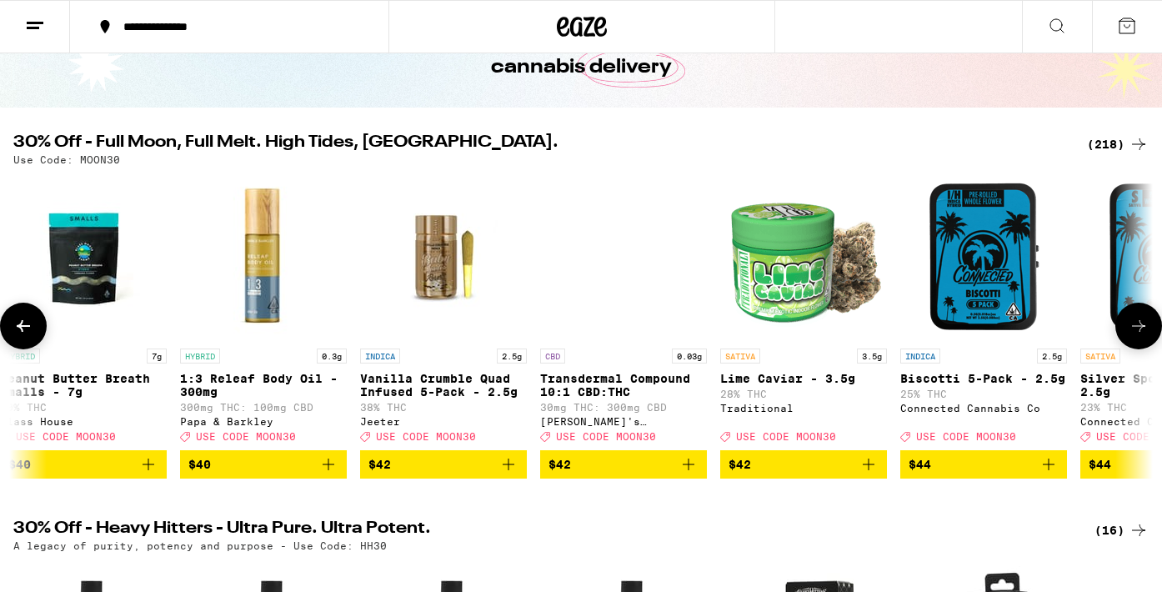
click at [1147, 328] on icon at bounding box center [1138, 326] width 20 height 20
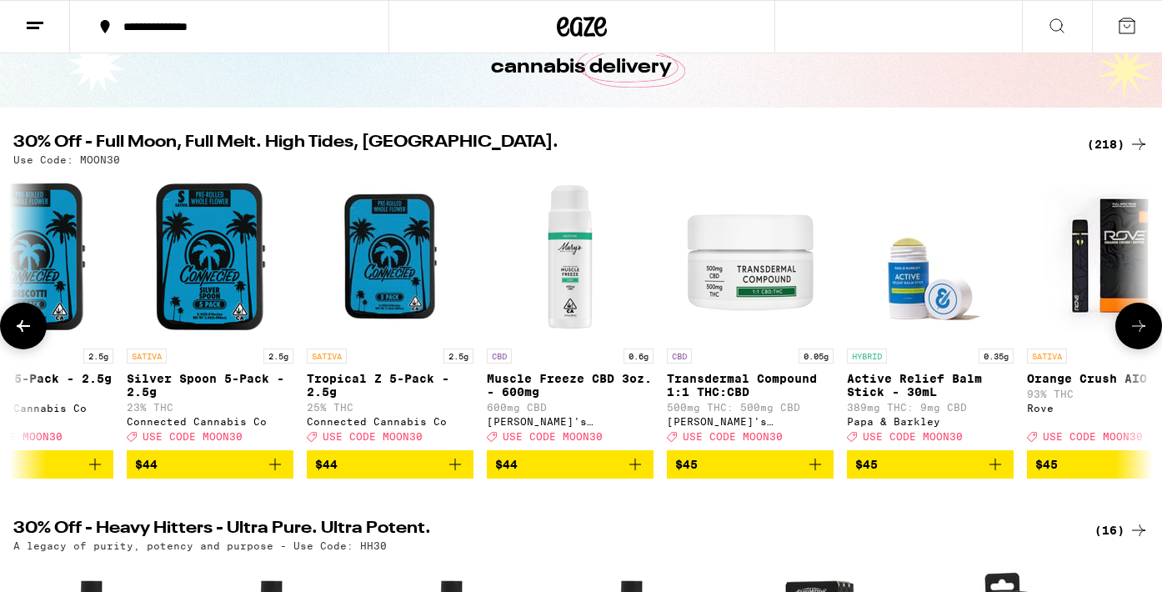
click at [1147, 328] on icon at bounding box center [1138, 326] width 20 height 20
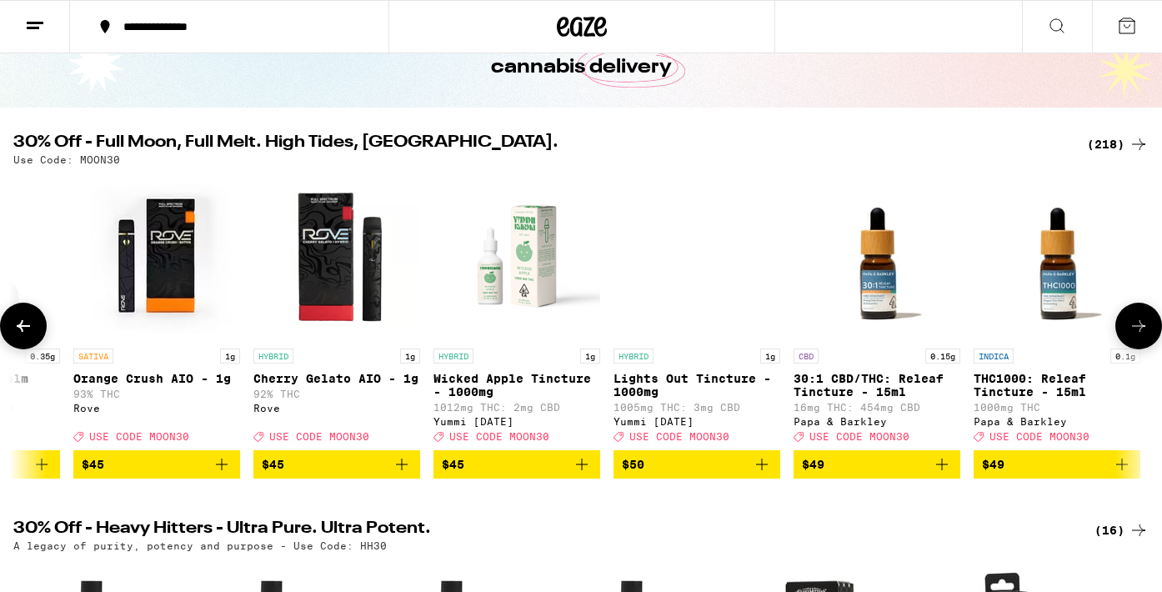
click at [1147, 328] on icon at bounding box center [1138, 326] width 20 height 20
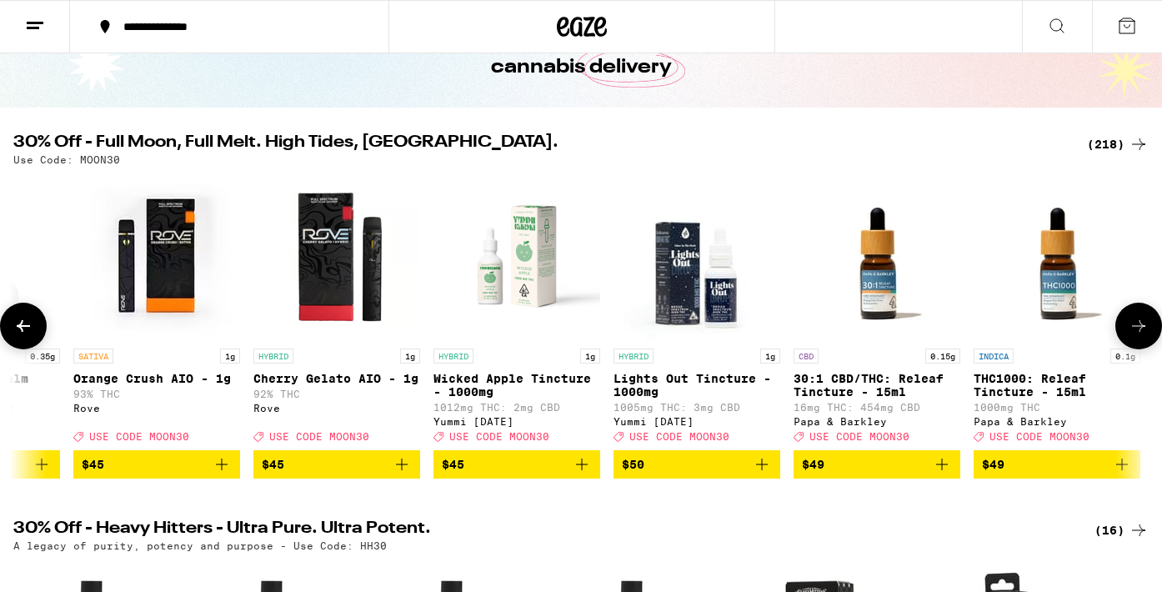
scroll to position [0, 35270]
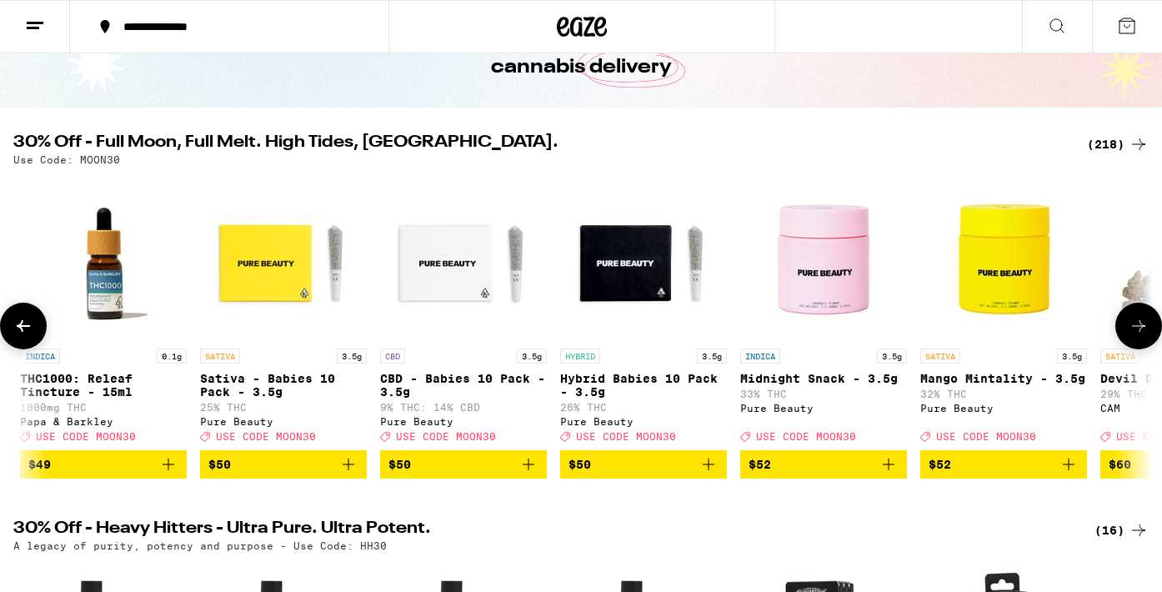
click at [1141, 333] on icon at bounding box center [1138, 326] width 20 height 20
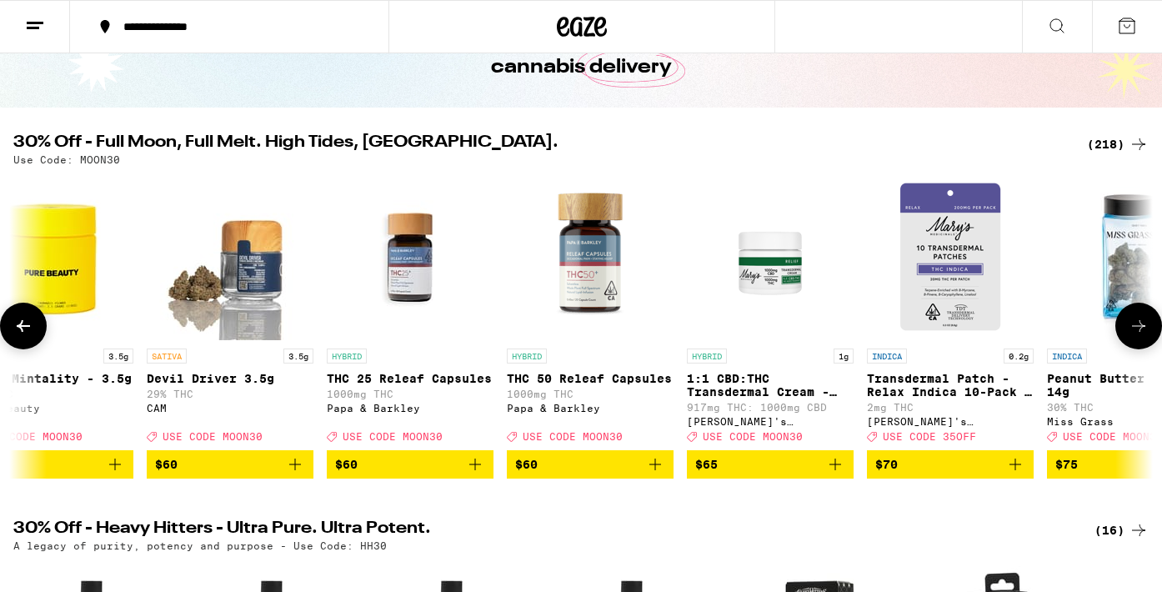
click at [1141, 333] on icon at bounding box center [1138, 326] width 20 height 20
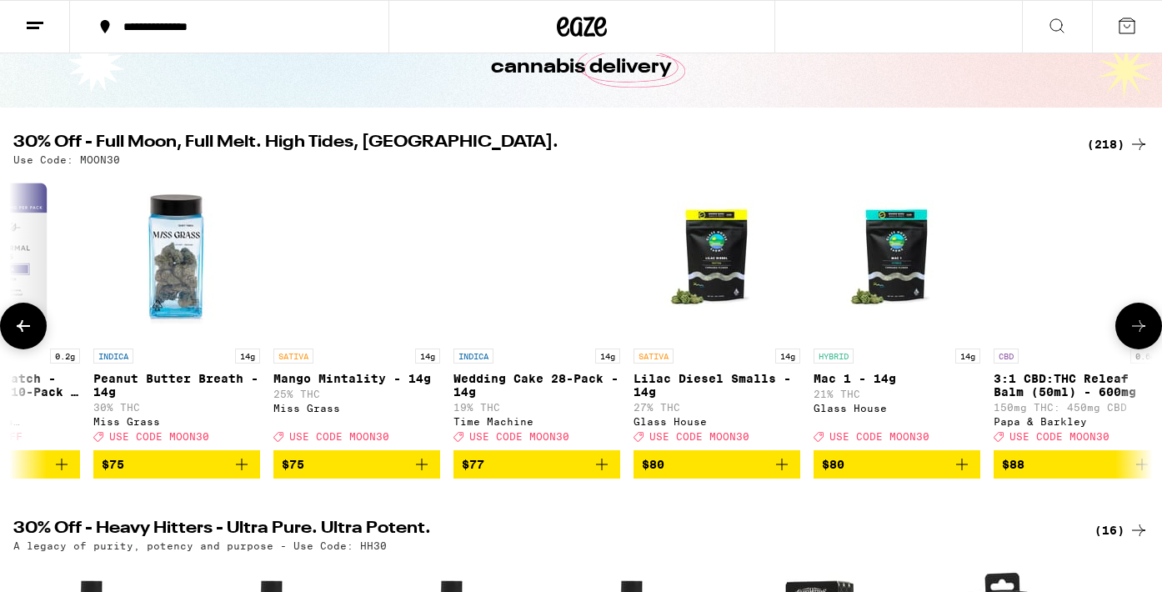
click at [1141, 333] on icon at bounding box center [1138, 326] width 20 height 20
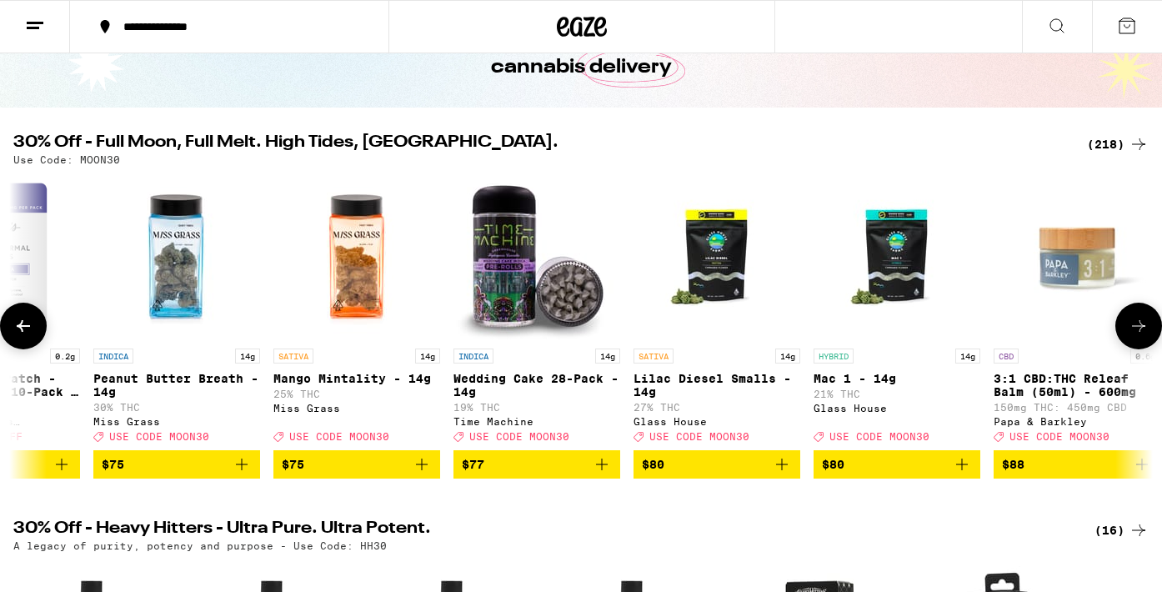
scroll to position [0, 38101]
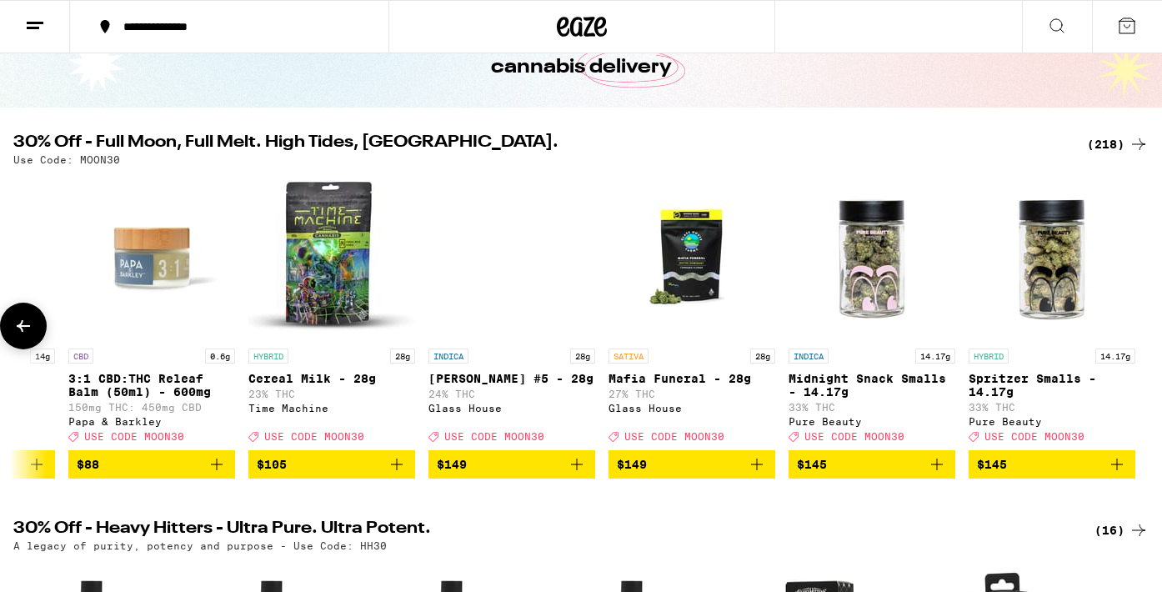
click at [1141, 333] on div at bounding box center [1138, 325] width 47 height 47
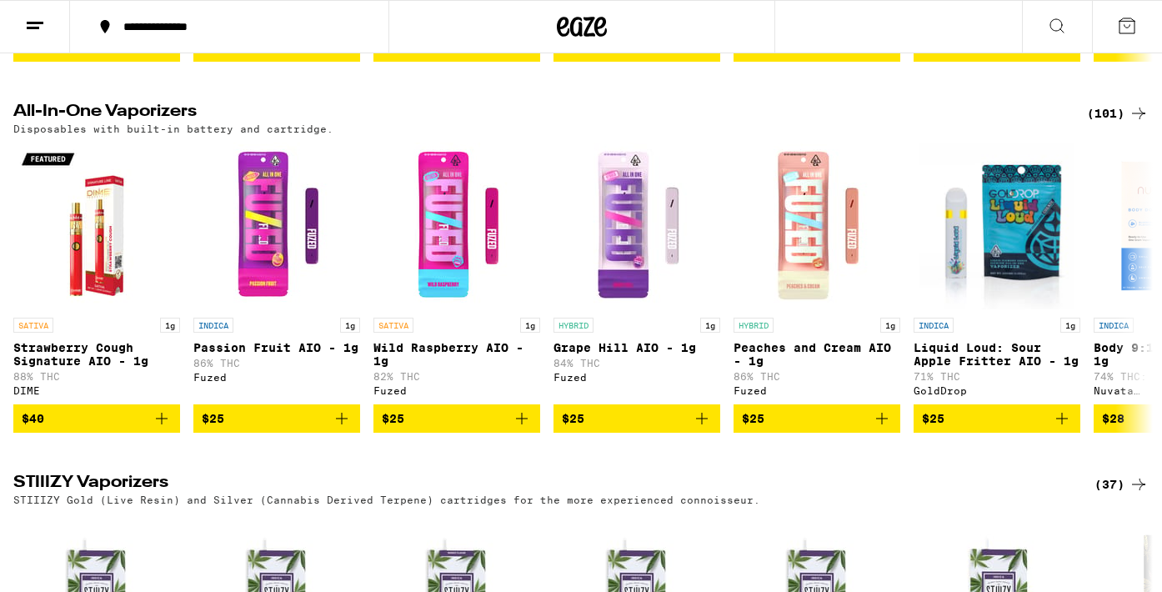
scroll to position [2810, 0]
click at [646, 396] on div "HYBRID 1g Grape Hill AIO - 1g 84% THC Fuzed" at bounding box center [636, 356] width 167 height 78
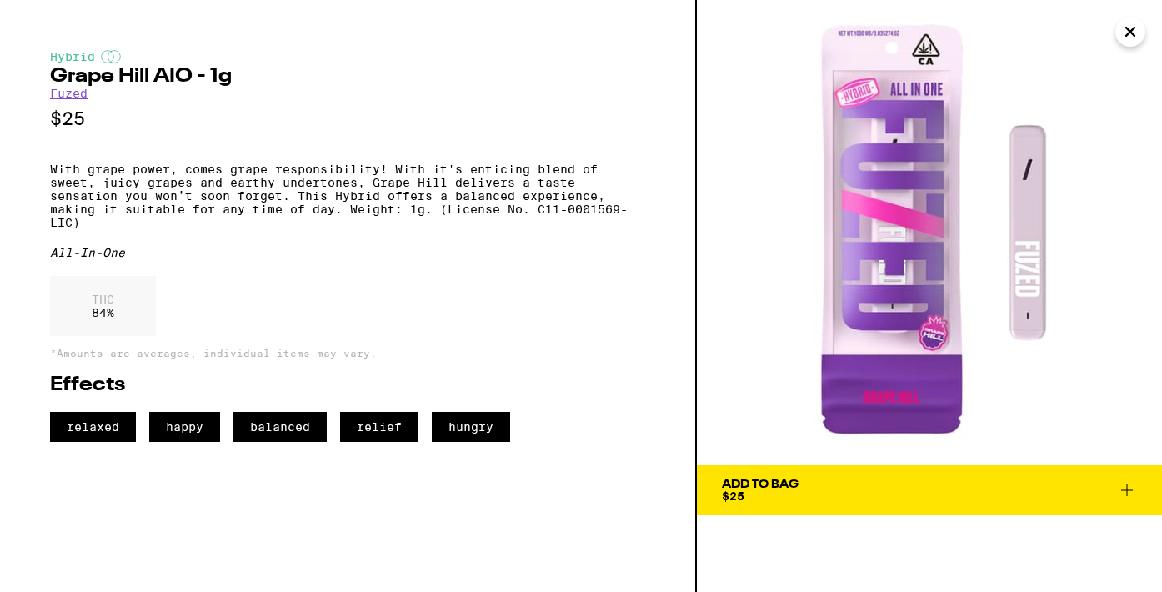
click at [646, 453] on div "Hybrid Grape Hill AIO - 1g Fuzed $25 With grape power, comes grape responsibili…" at bounding box center [348, 296] width 697 height 592
click at [1126, 36] on icon "Close" at bounding box center [1130, 31] width 8 height 8
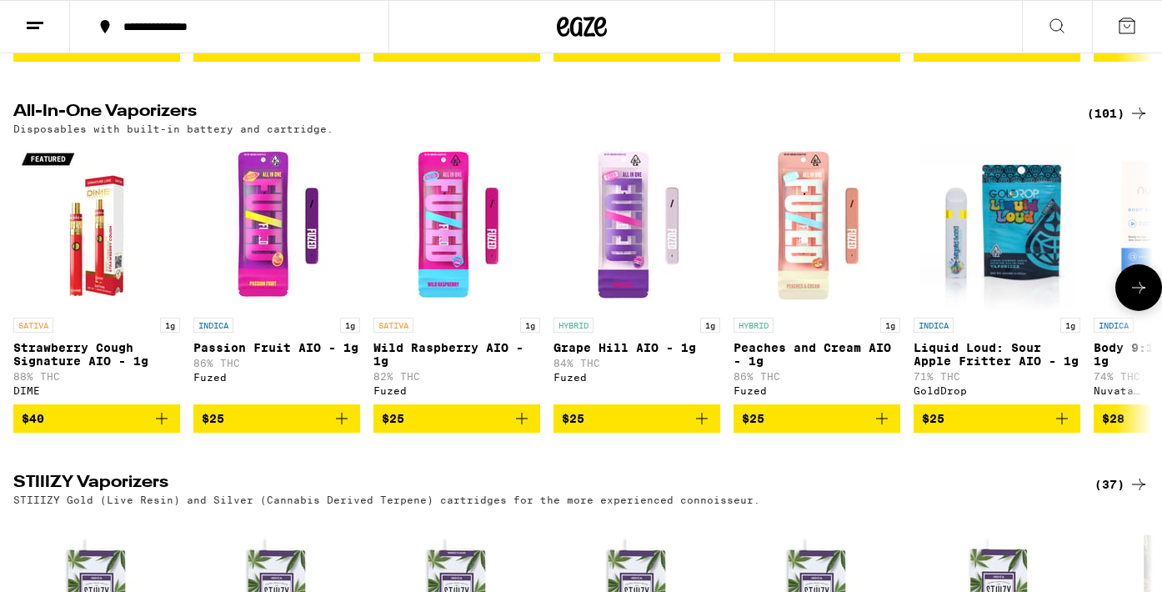
click at [1142, 293] on icon at bounding box center [1138, 288] width 13 height 12
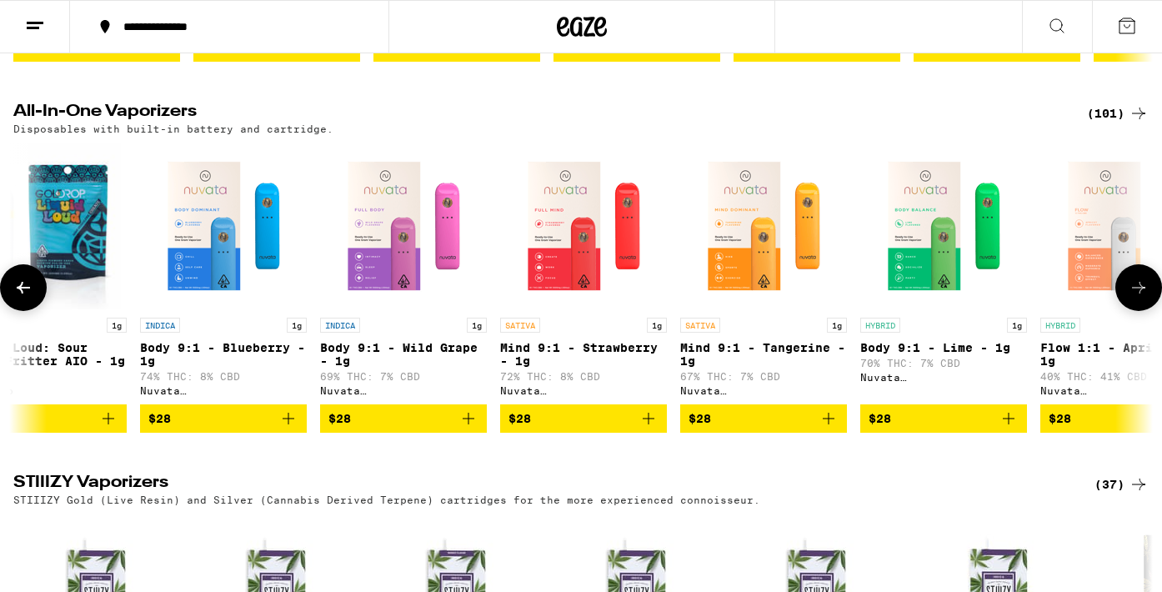
click at [277, 367] on p "Body 9:1 - Blueberry - 1g" at bounding box center [223, 354] width 167 height 27
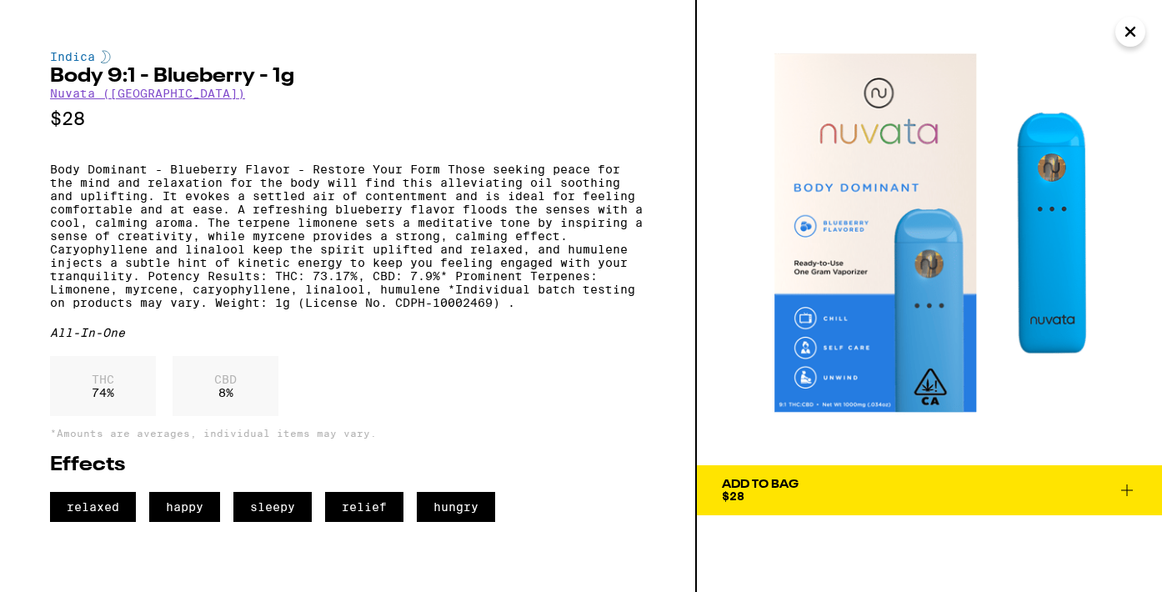
click at [1132, 36] on icon "Close" at bounding box center [1130, 31] width 20 height 25
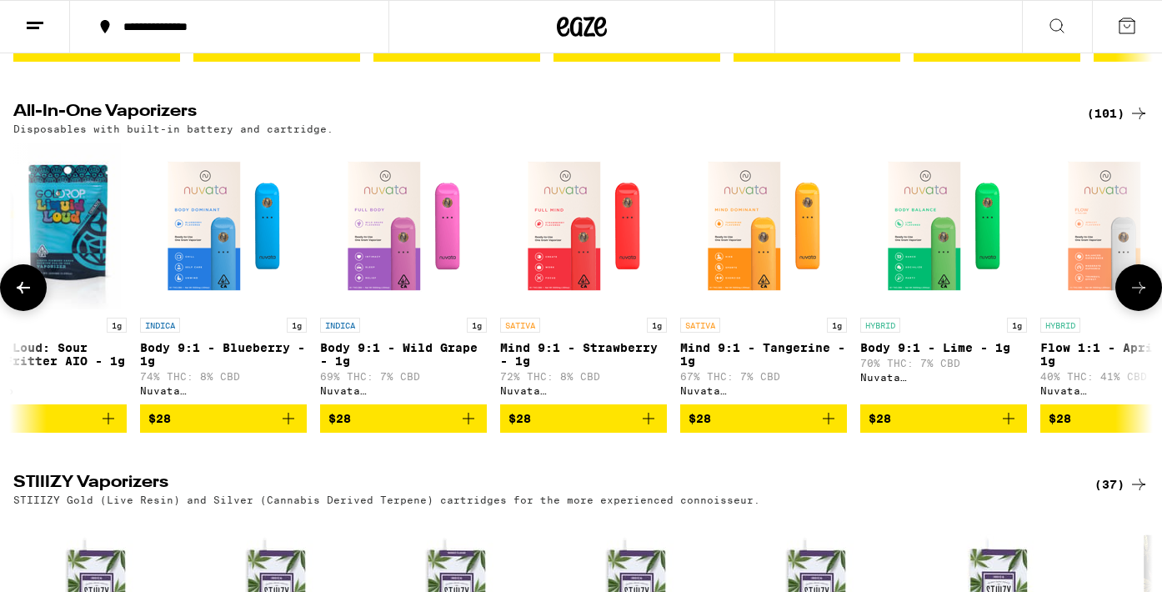
click at [1140, 297] on icon at bounding box center [1138, 287] width 20 height 20
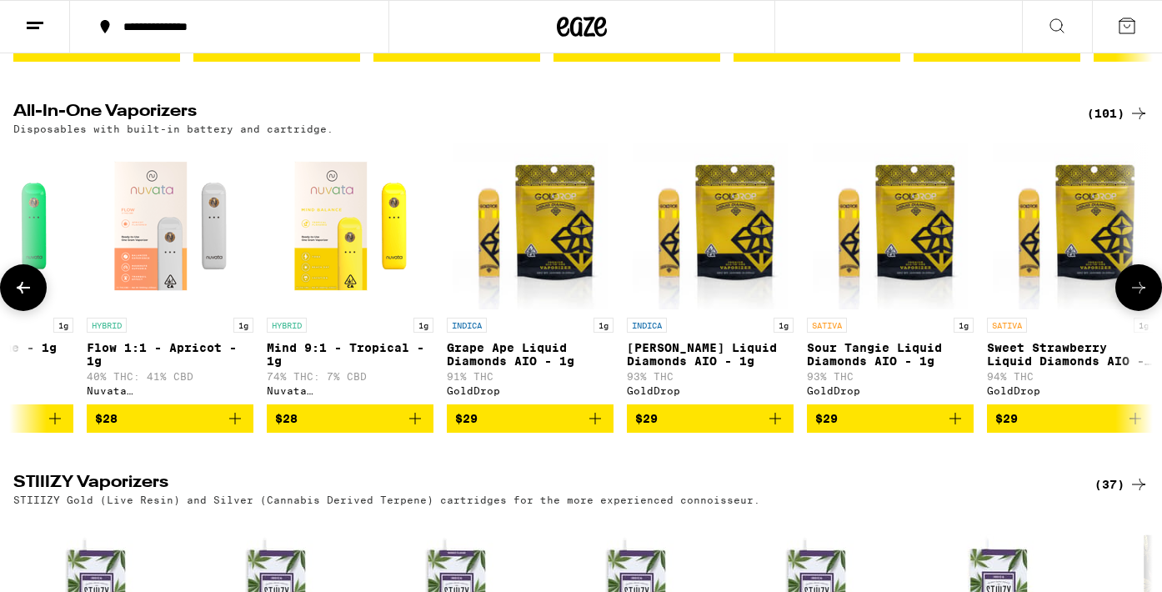
click at [1141, 297] on icon at bounding box center [1138, 287] width 20 height 20
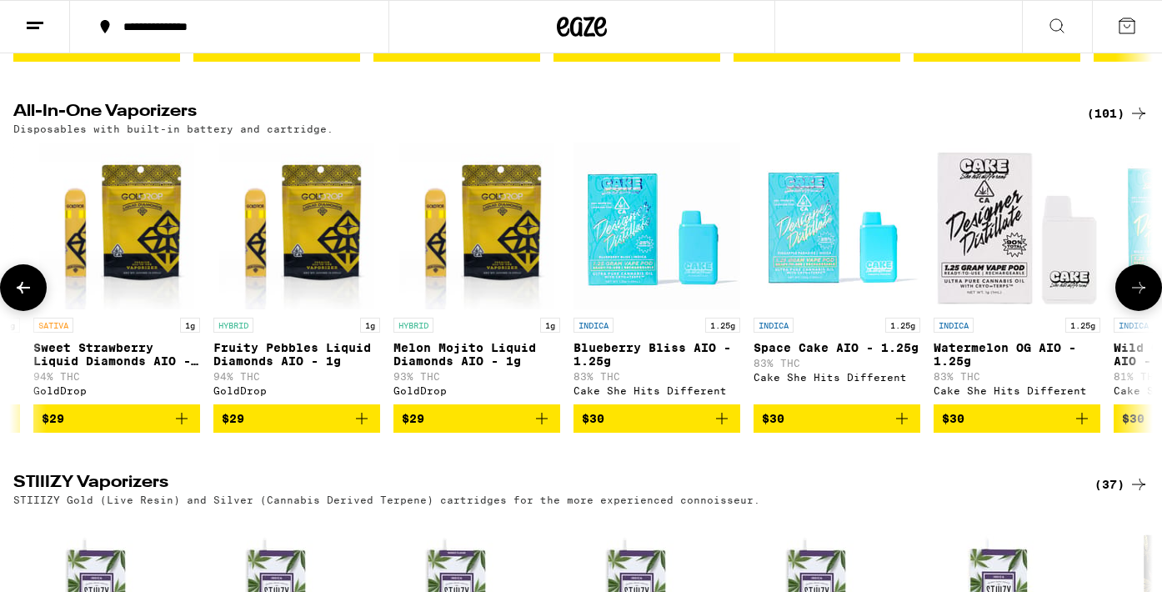
click at [1141, 297] on icon at bounding box center [1138, 287] width 20 height 20
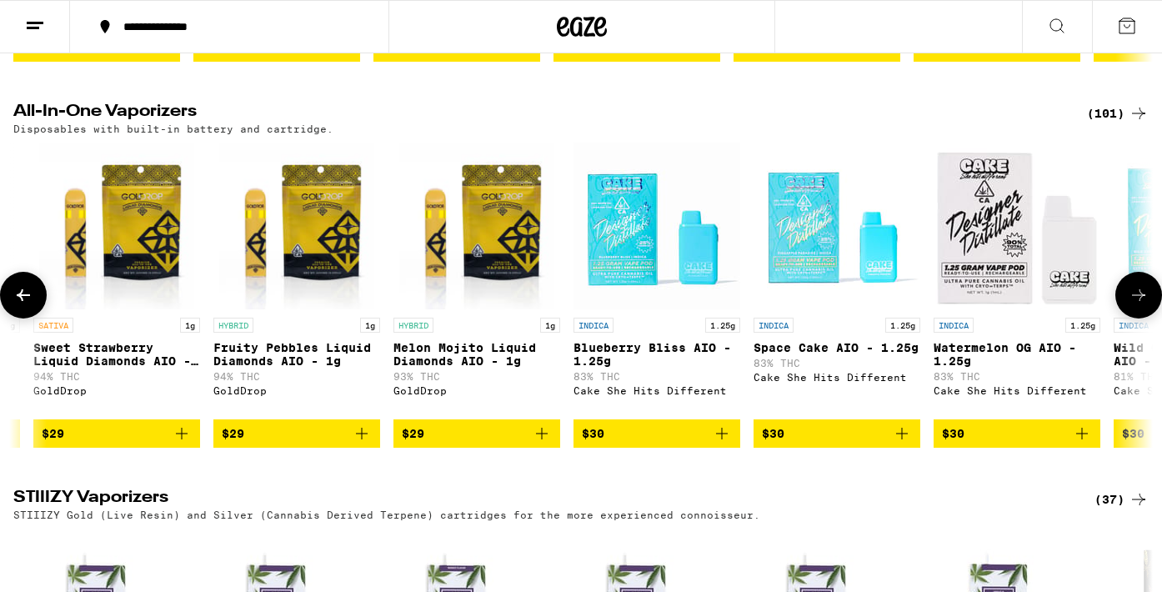
scroll to position [0, 3813]
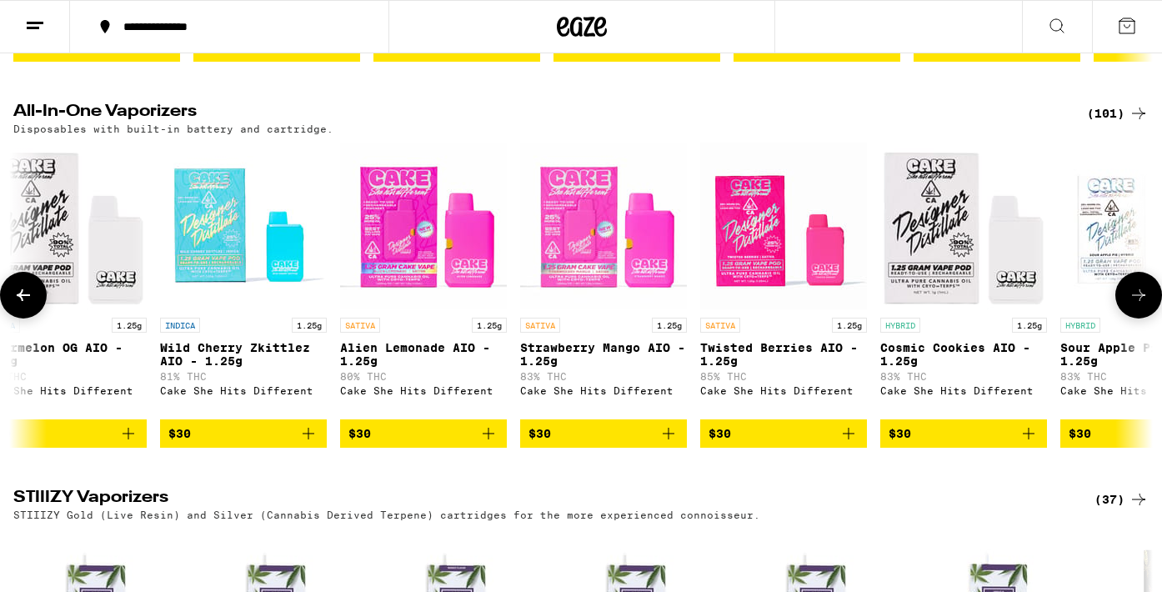
click at [1142, 305] on icon at bounding box center [1138, 295] width 20 height 20
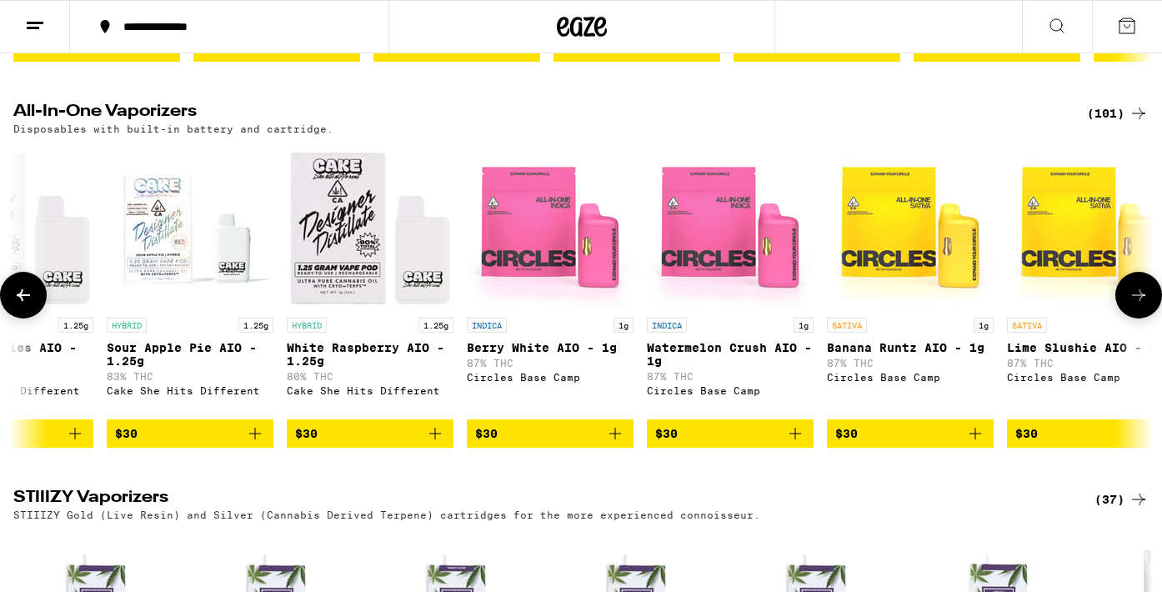
click at [32, 305] on icon at bounding box center [23, 295] width 20 height 20
